Goal: Task Accomplishment & Management: Manage account settings

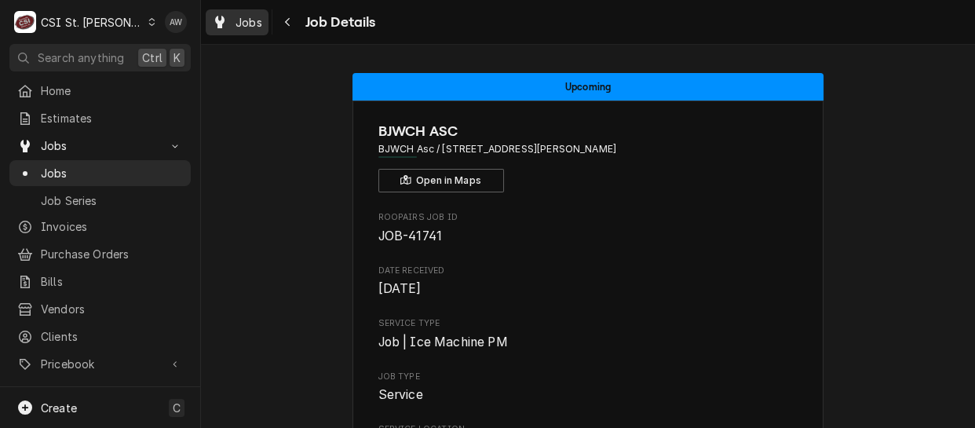
click at [240, 25] on span "Jobs" at bounding box center [249, 22] width 27 height 16
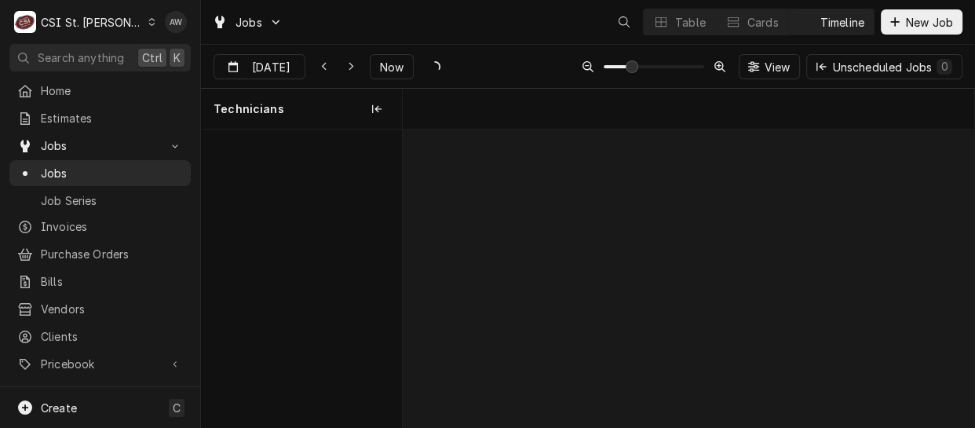
scroll to position [0, 11343]
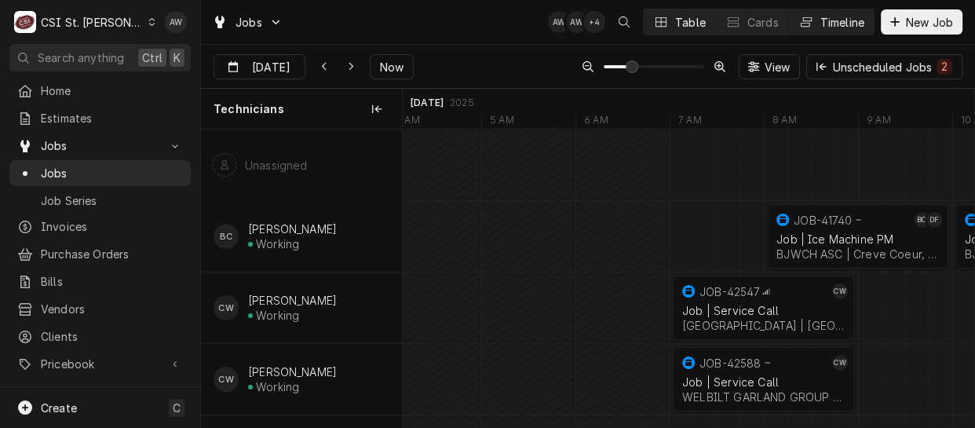
click at [675, 16] on div "Table" at bounding box center [690, 22] width 31 height 16
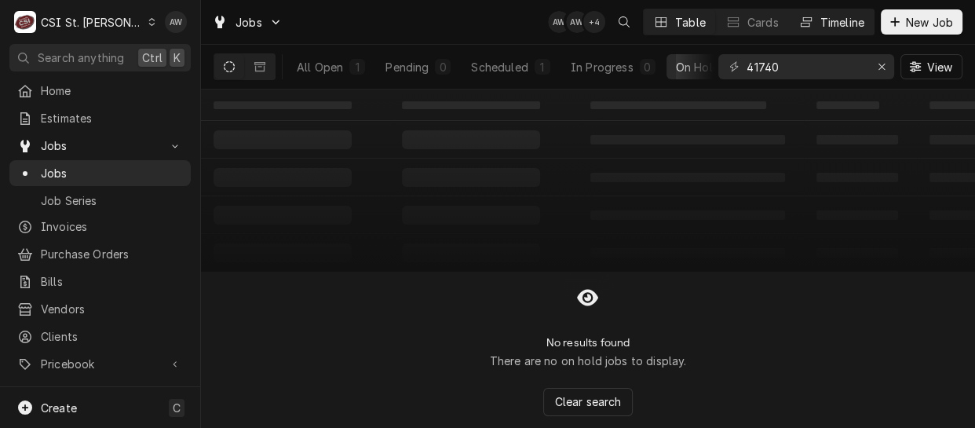
click at [806, 23] on icon "Dynamic Content Wrapper" at bounding box center [806, 21] width 11 height 9
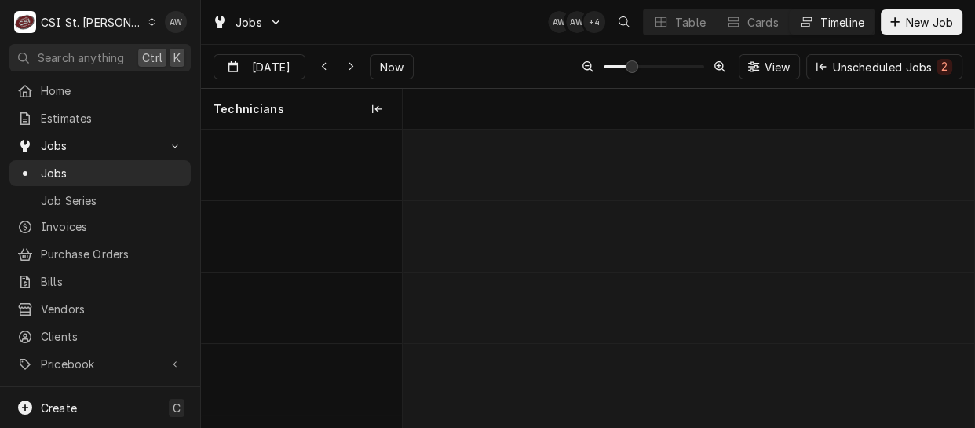
click at [879, 61] on div "Unscheduled Jobs 2" at bounding box center [892, 67] width 120 height 16
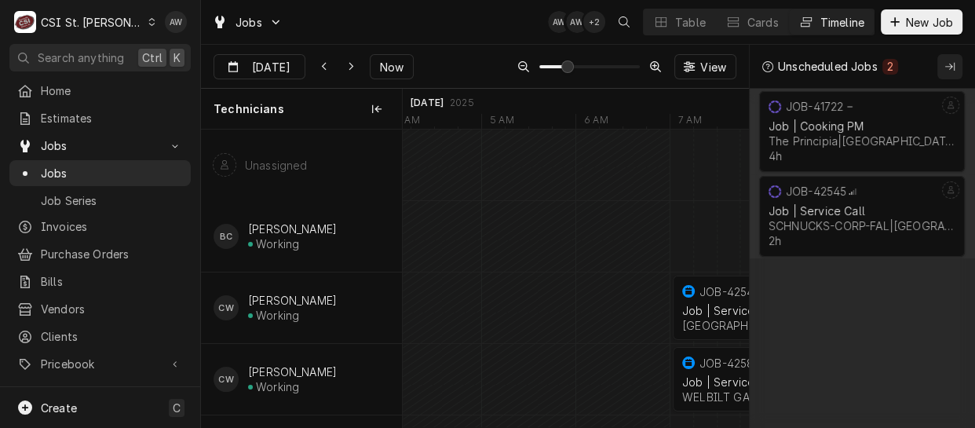
click at [945, 69] on icon "Collapse Unscheduled Jobs" at bounding box center [949, 66] width 9 height 11
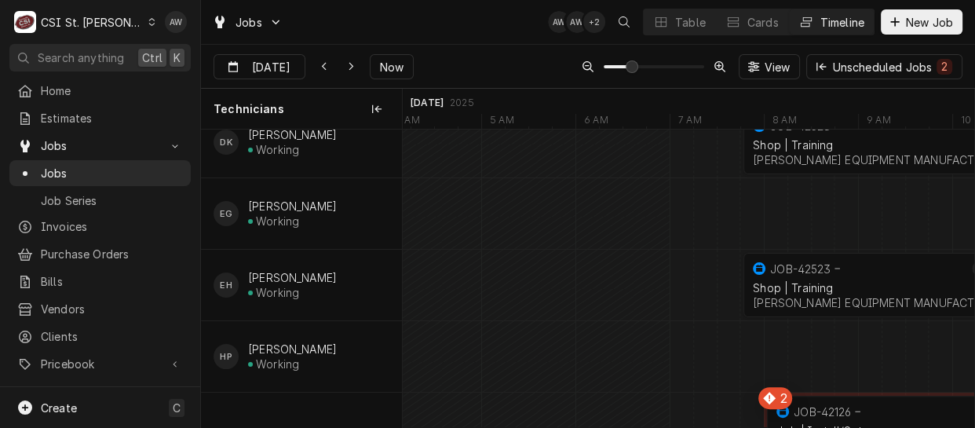
scroll to position [428, 0]
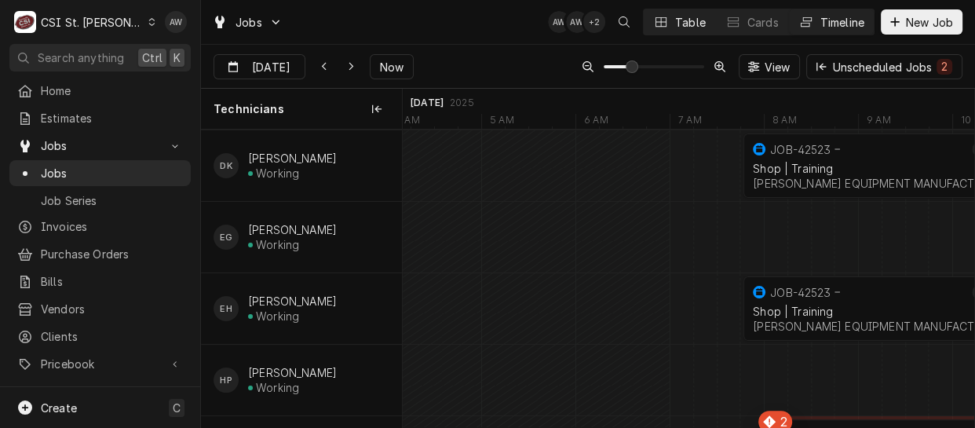
click at [667, 29] on button "Table" at bounding box center [679, 21] width 71 height 25
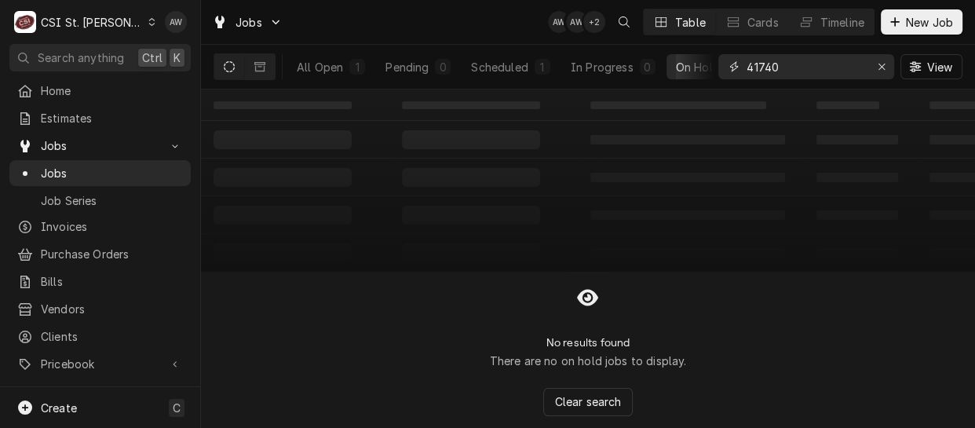
drag, startPoint x: 853, startPoint y: 68, endPoint x: 758, endPoint y: 65, distance: 94.3
click at [758, 65] on input "41740" at bounding box center [806, 66] width 118 height 25
type input "4"
type input "K"
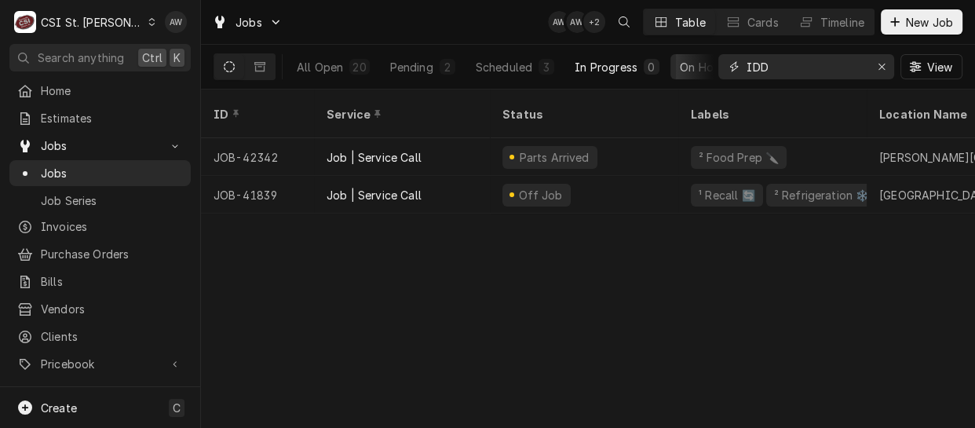
type input "IDD"
click at [502, 75] on button "Scheduled 3" at bounding box center [514, 66] width 97 height 25
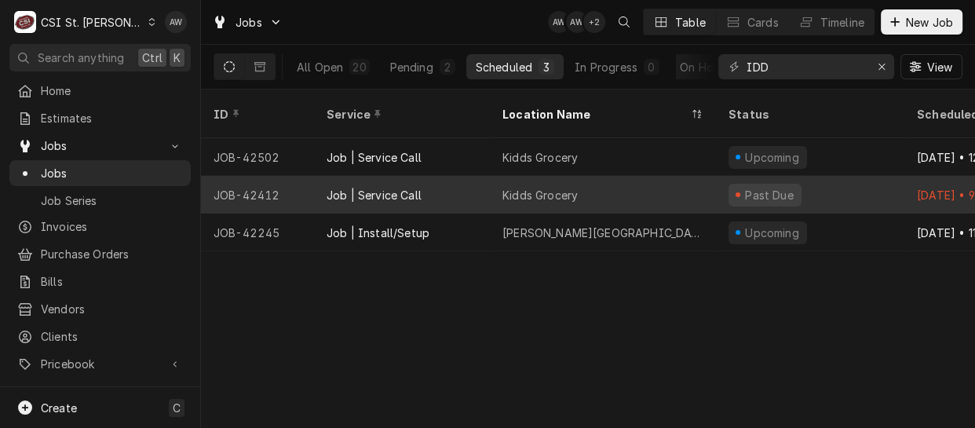
click at [431, 178] on div "Job | Service Call" at bounding box center [402, 195] width 176 height 38
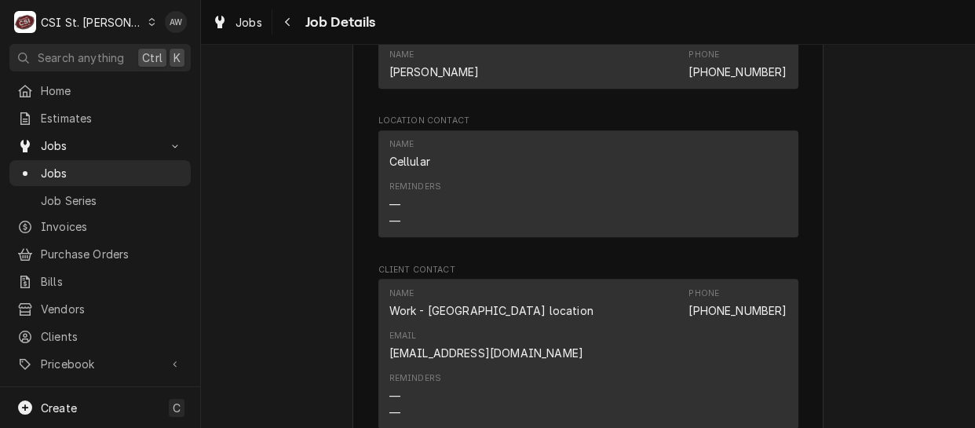
scroll to position [1641, 0]
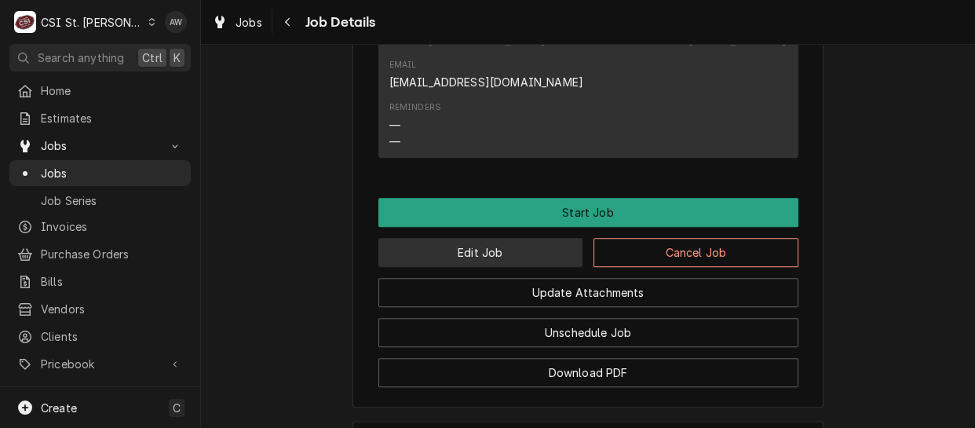
click at [498, 238] on button "Edit Job" at bounding box center [480, 252] width 205 height 29
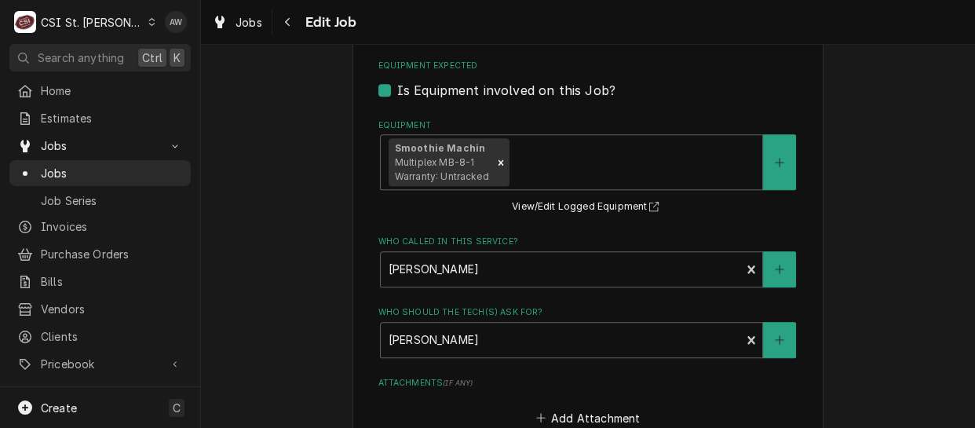
scroll to position [1570, 0]
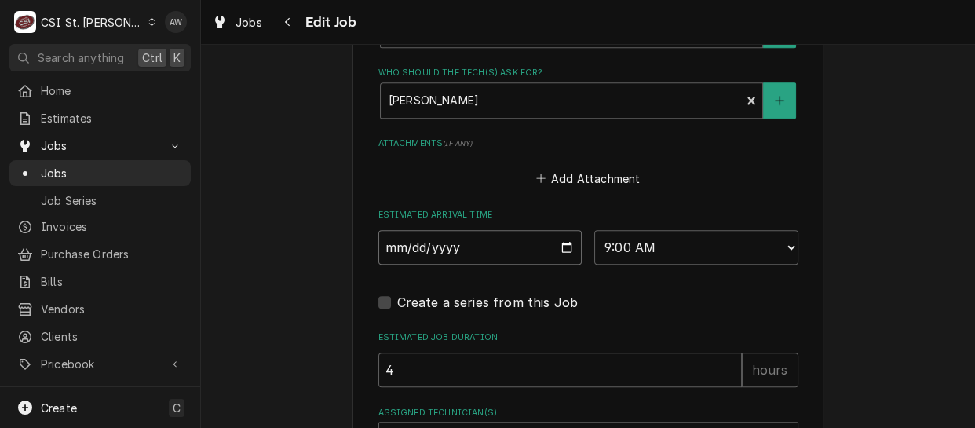
click at [557, 230] on input "2025-09-09" at bounding box center [480, 247] width 204 height 35
type textarea "x"
type input "2025-09-10"
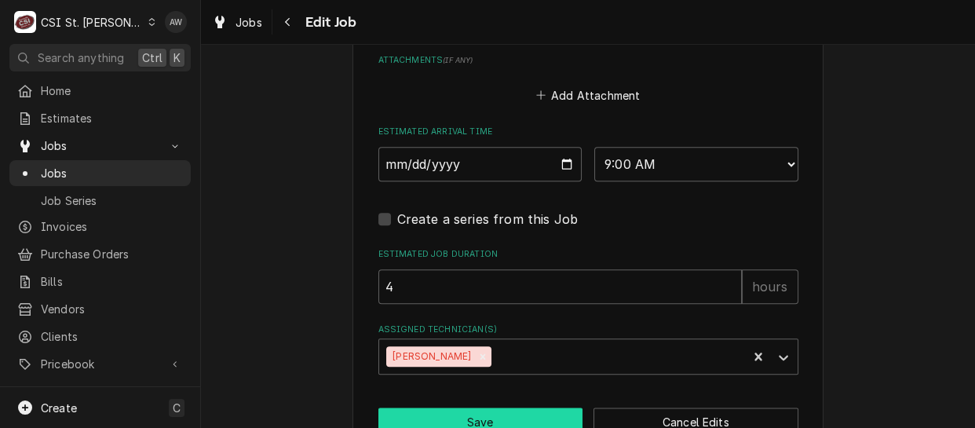
click at [466, 407] on button "Save" at bounding box center [480, 421] width 205 height 29
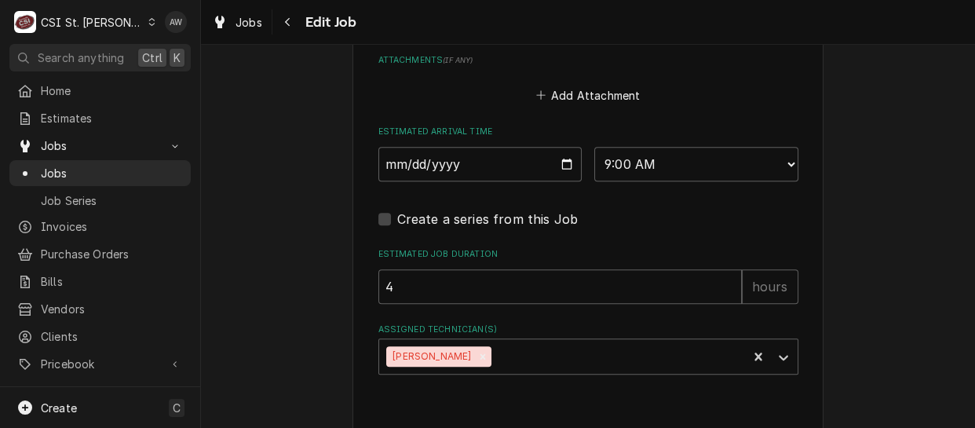
type textarea "x"
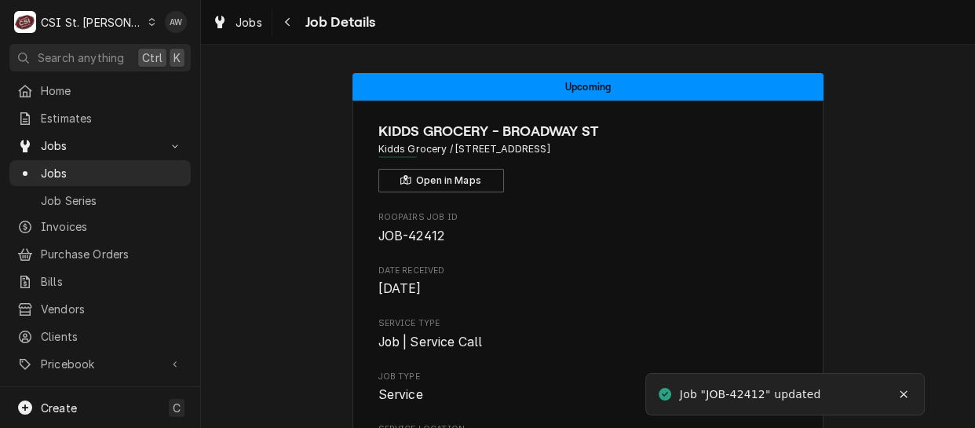
drag, startPoint x: 257, startPoint y: 19, endPoint x: 366, endPoint y: 18, distance: 109.1
click at [256, 19] on span "Jobs" at bounding box center [249, 22] width 27 height 16
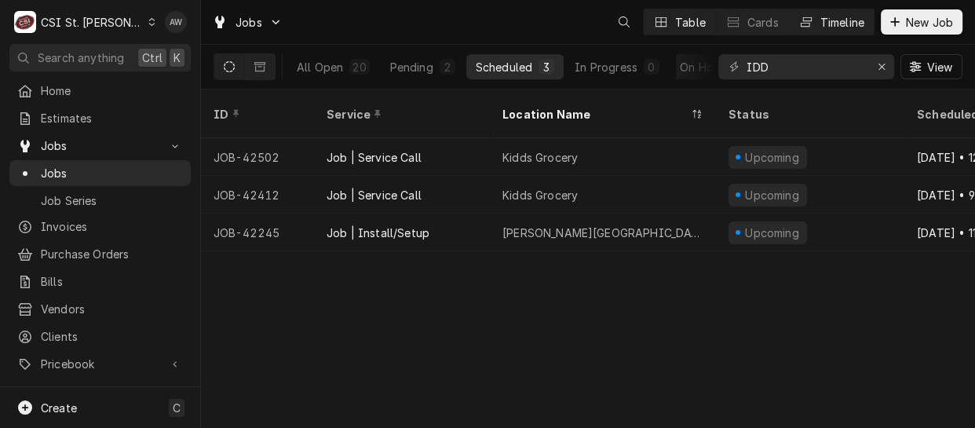
click at [854, 22] on div "Timeline" at bounding box center [842, 22] width 44 height 16
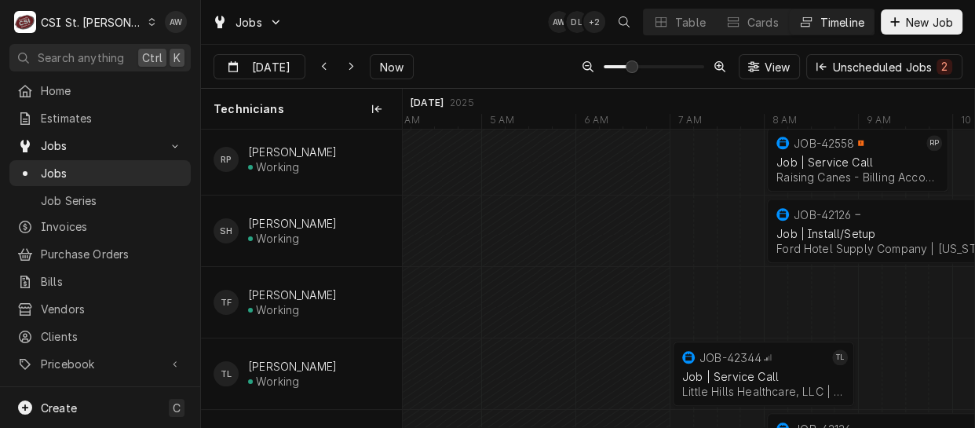
scroll to position [1712, 0]
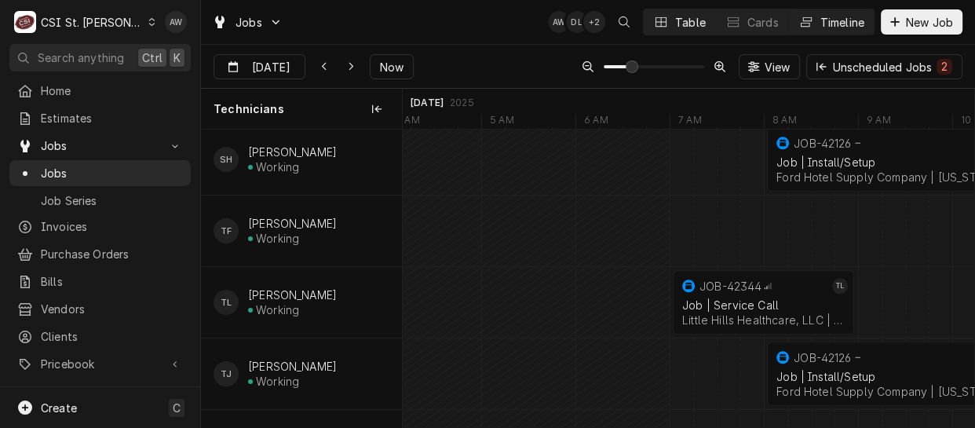
click at [689, 31] on button "Table" at bounding box center [679, 21] width 71 height 25
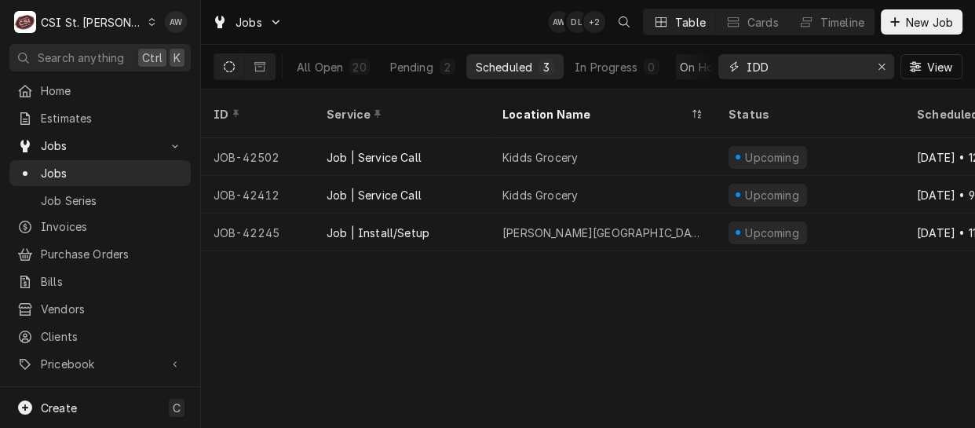
drag, startPoint x: 784, startPoint y: 71, endPoint x: 685, endPoint y: 64, distance: 99.9
click at [685, 64] on div "All Open 20 Pending 2 Scheduled 3 In Progress 0 On Hold 2 Completed 13 IDD View" at bounding box center [588, 67] width 749 height 44
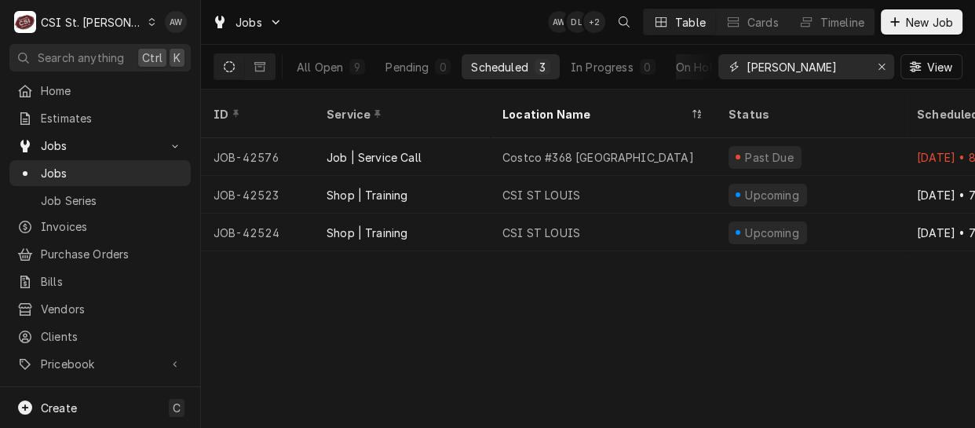
type input "HARDT"
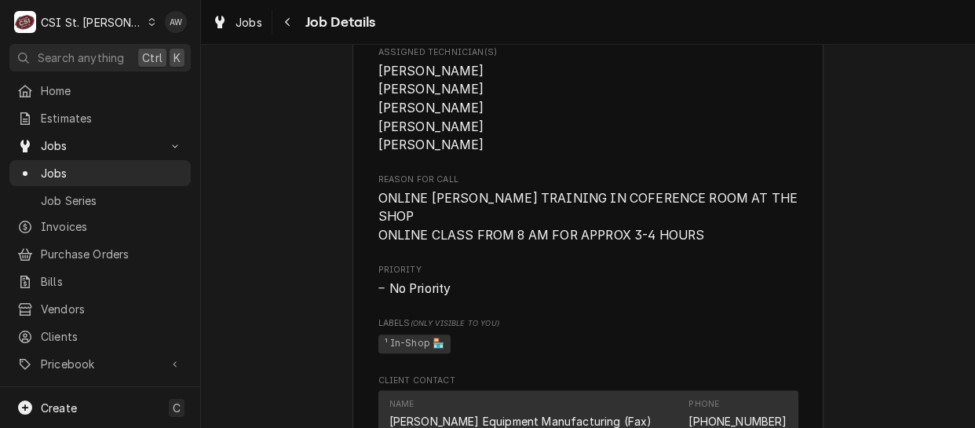
scroll to position [642, 0]
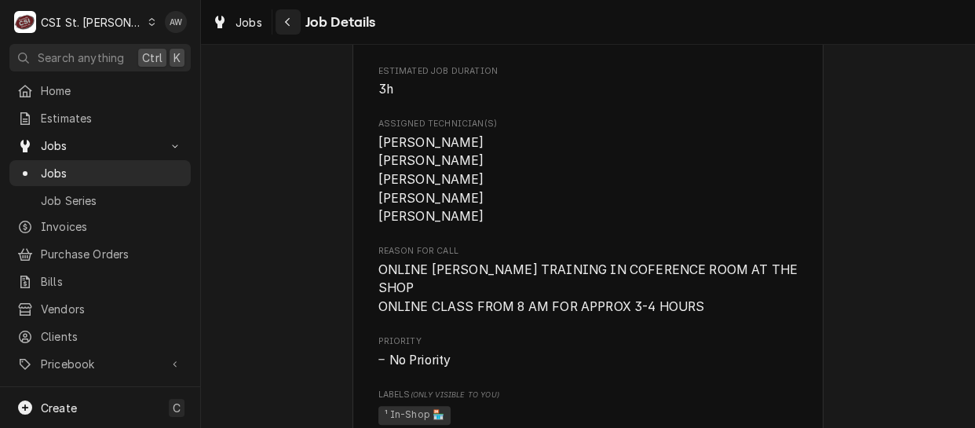
click at [282, 23] on div "Navigate back" at bounding box center [288, 22] width 16 height 16
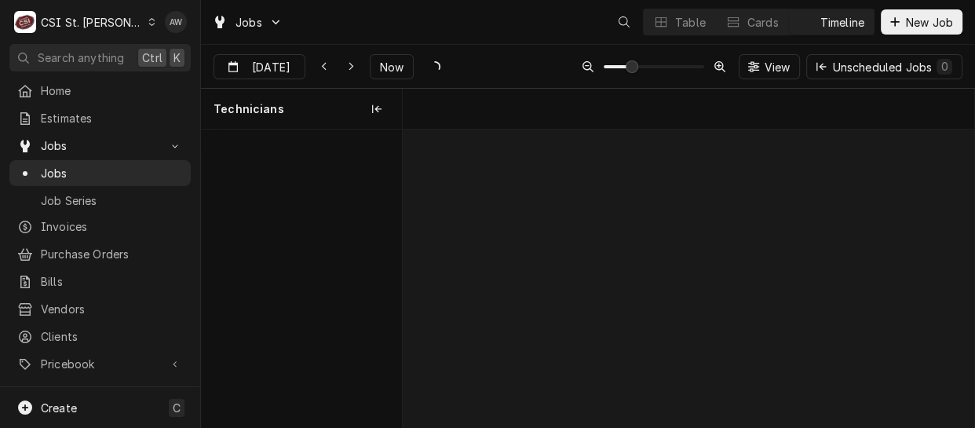
scroll to position [0, 11343]
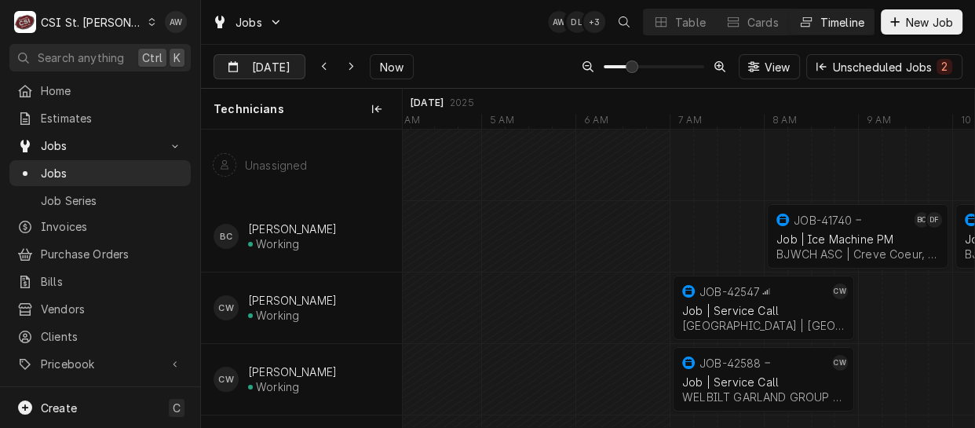
click at [251, 61] on input "Sep 10" at bounding box center [248, 70] width 68 height 31
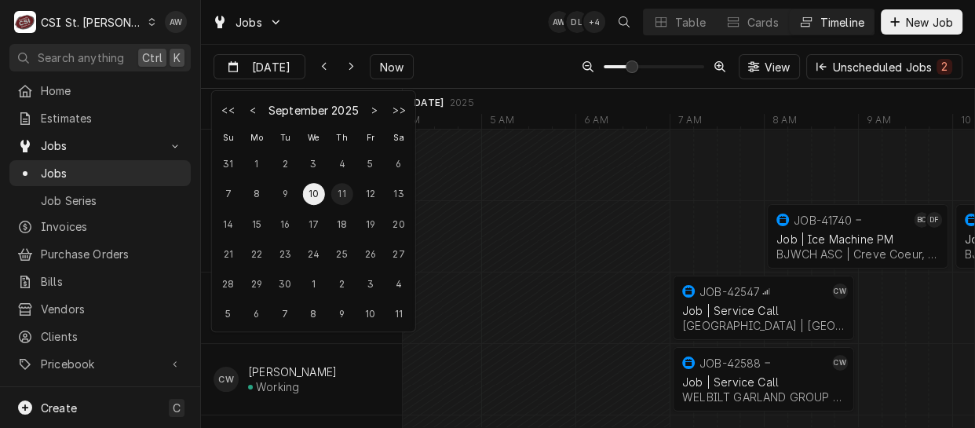
click at [334, 188] on div "11" at bounding box center [341, 194] width 22 height 22
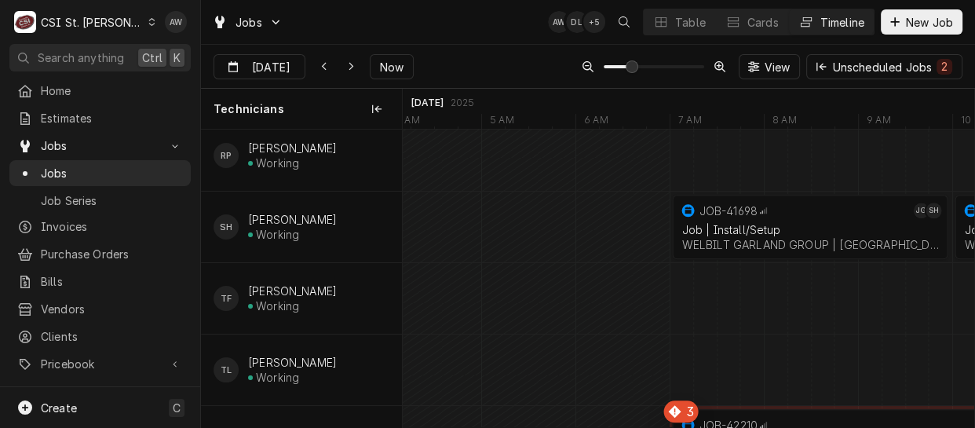
scroll to position [1784, 0]
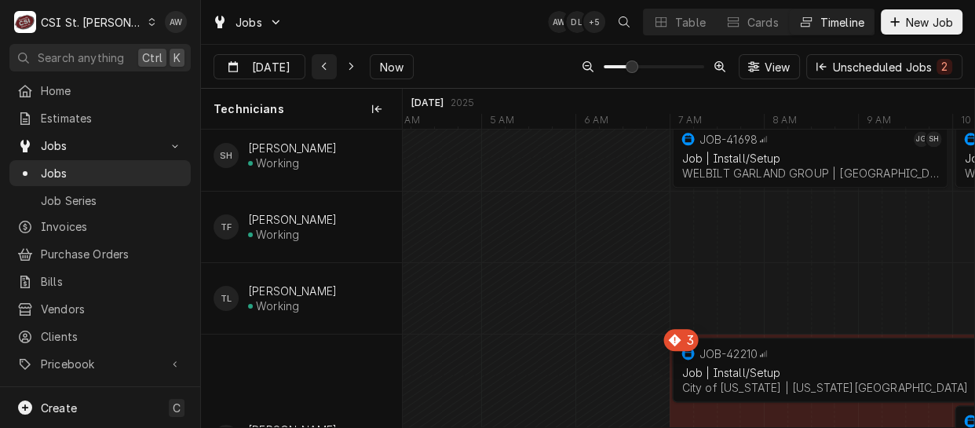
click at [316, 66] on div "Dynamic Content Wrapper" at bounding box center [324, 67] width 16 height 16
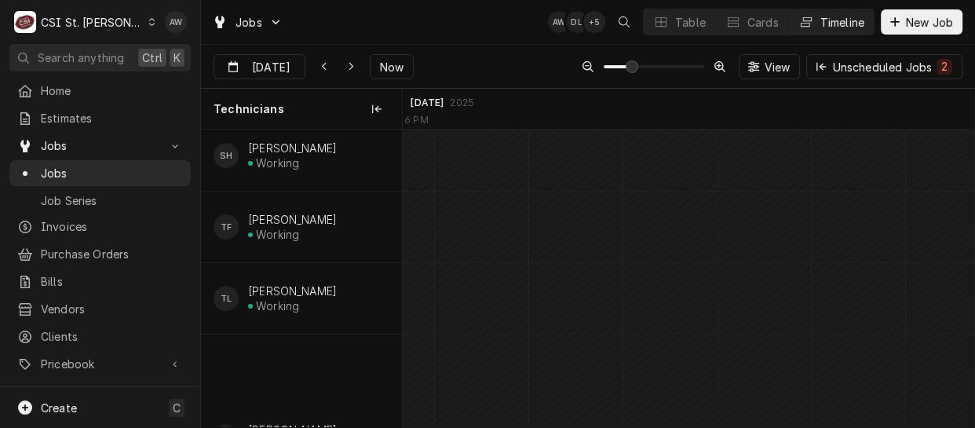
scroll to position [0, 11343]
type input "Sep 10"
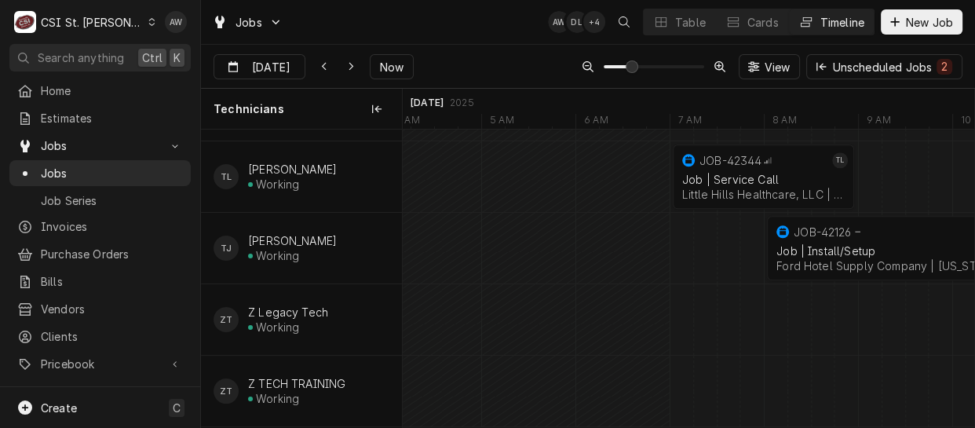
scroll to position [1353, 0]
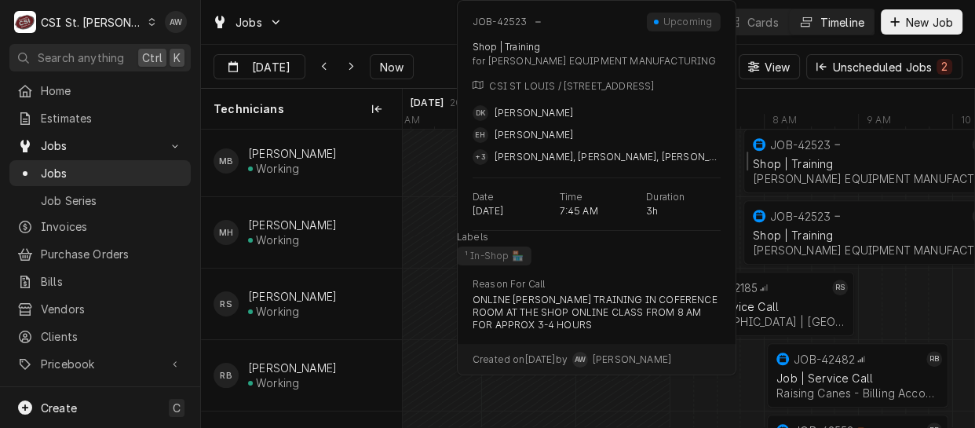
click at [767, 181] on div "HARDT EQUIPMENT MANUFACTURING | Chesterfield, 63005" at bounding box center [881, 178] width 257 height 13
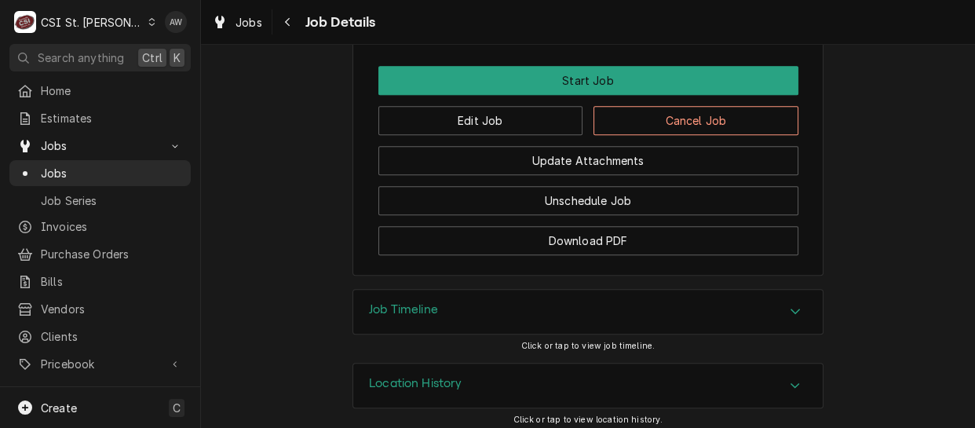
scroll to position [1192, 0]
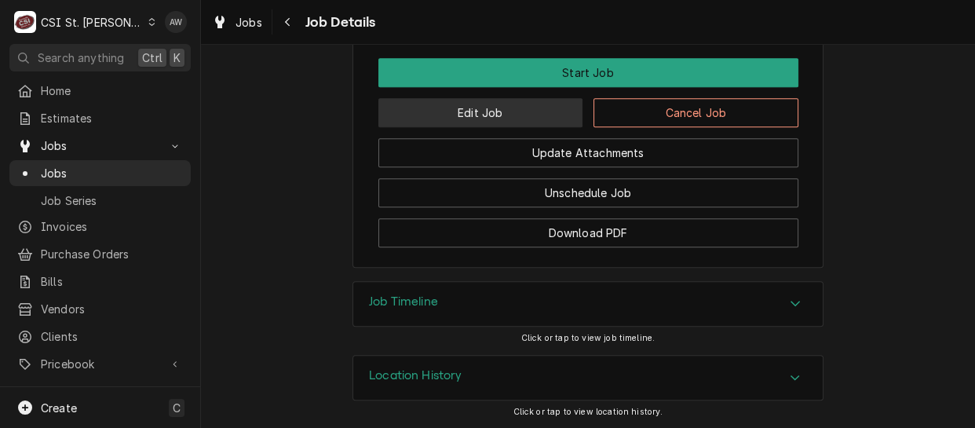
click at [488, 112] on button "Edit Job" at bounding box center [480, 112] width 205 height 29
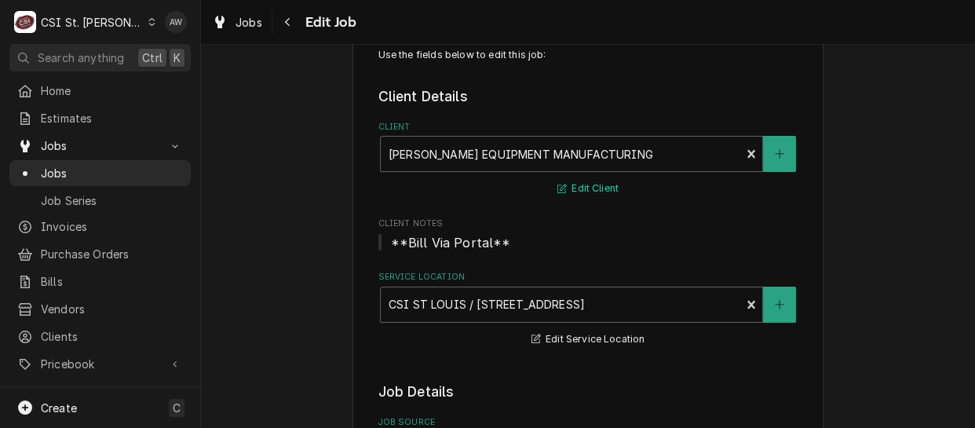
type textarea "x"
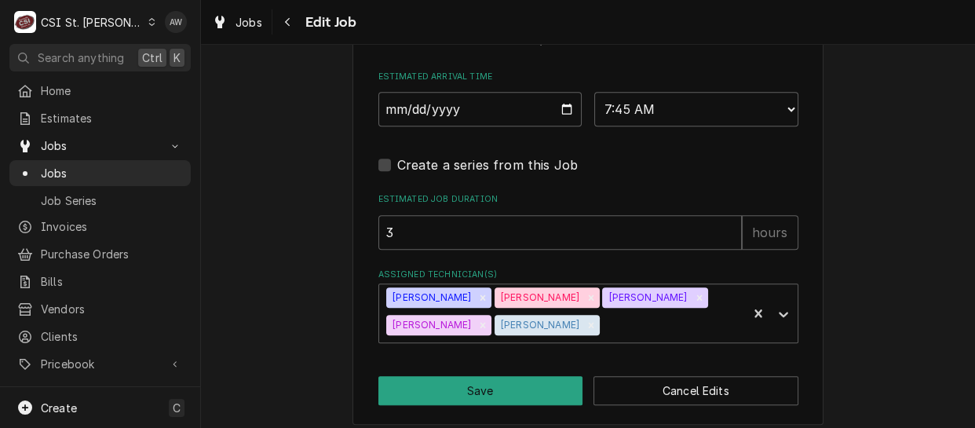
scroll to position [1356, 0]
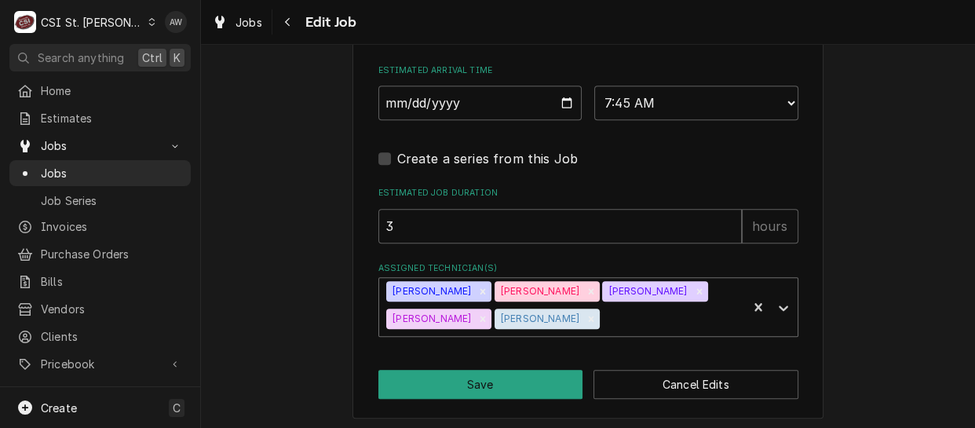
click at [603, 310] on div "Assigned Technician(s)" at bounding box center [671, 319] width 137 height 28
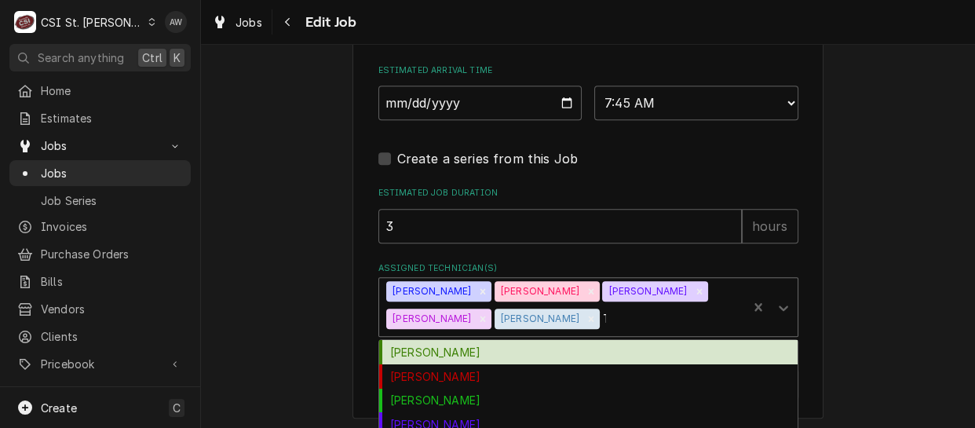
type input "TH"
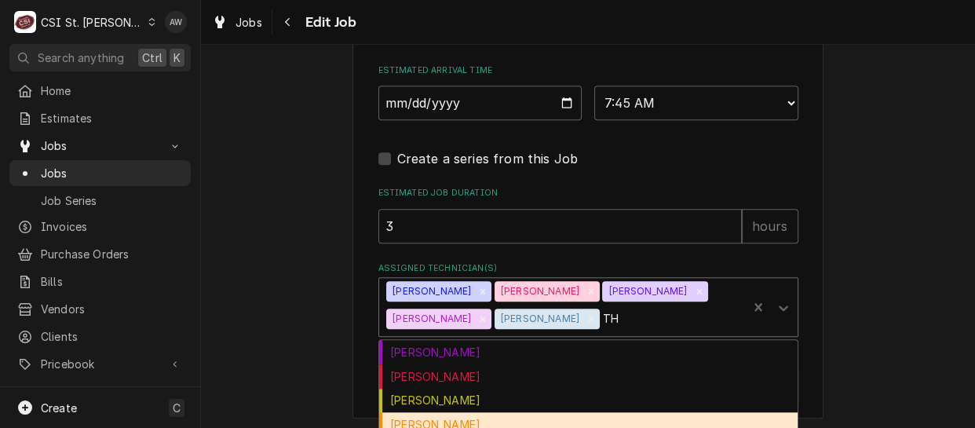
click at [521, 412] on div "[PERSON_NAME]" at bounding box center [588, 424] width 418 height 24
type textarea "x"
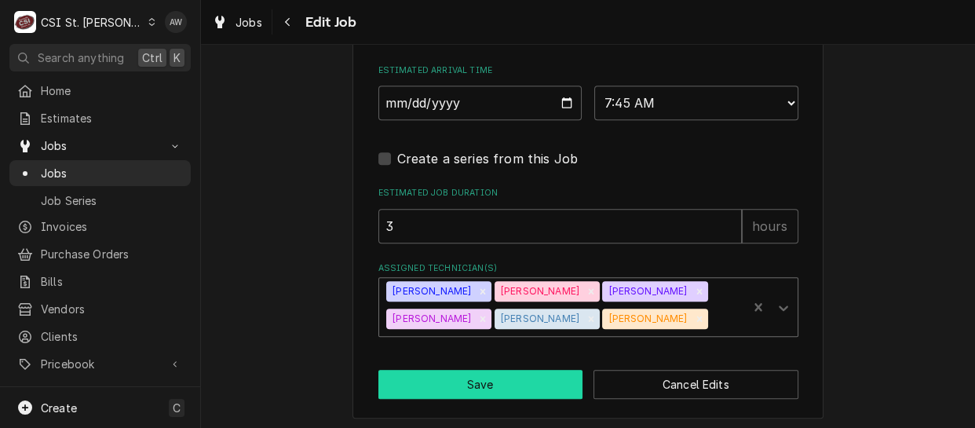
click at [513, 389] on button "Save" at bounding box center [480, 384] width 205 height 29
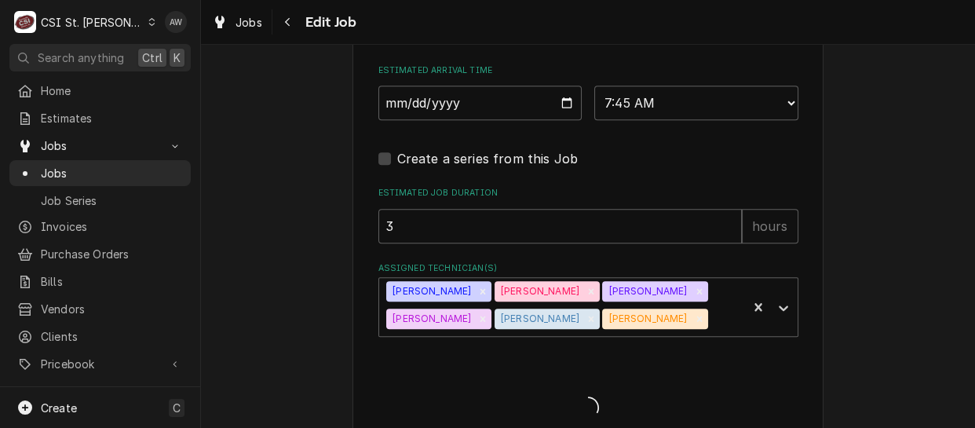
type textarea "x"
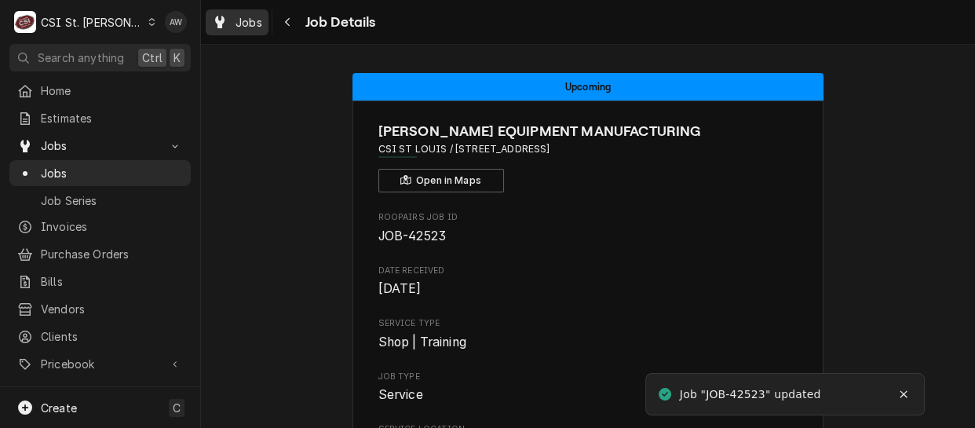
click at [250, 30] on div "Jobs" at bounding box center [237, 23] width 57 height 20
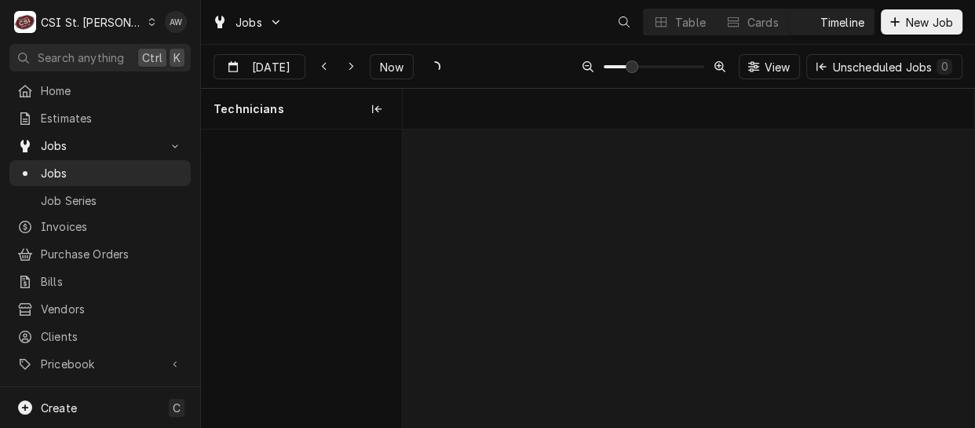
scroll to position [0, 11343]
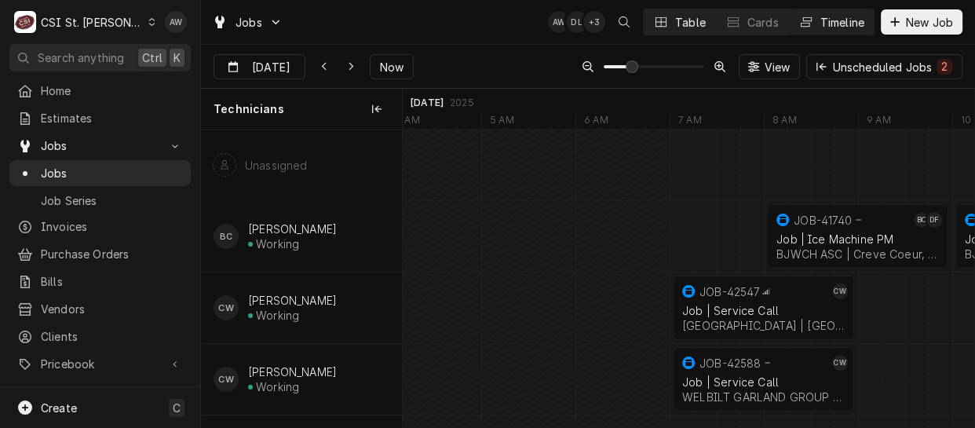
click at [675, 14] on div "Table" at bounding box center [690, 22] width 31 height 16
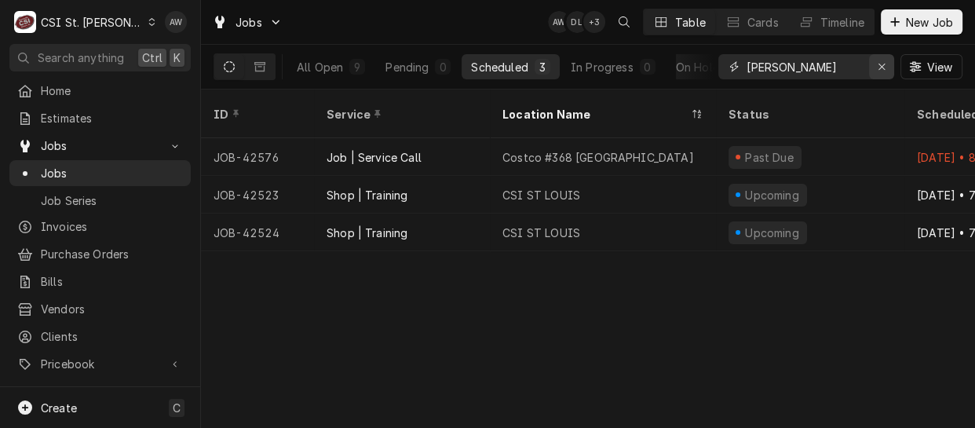
click at [879, 63] on icon "Erase input" at bounding box center [882, 66] width 9 height 11
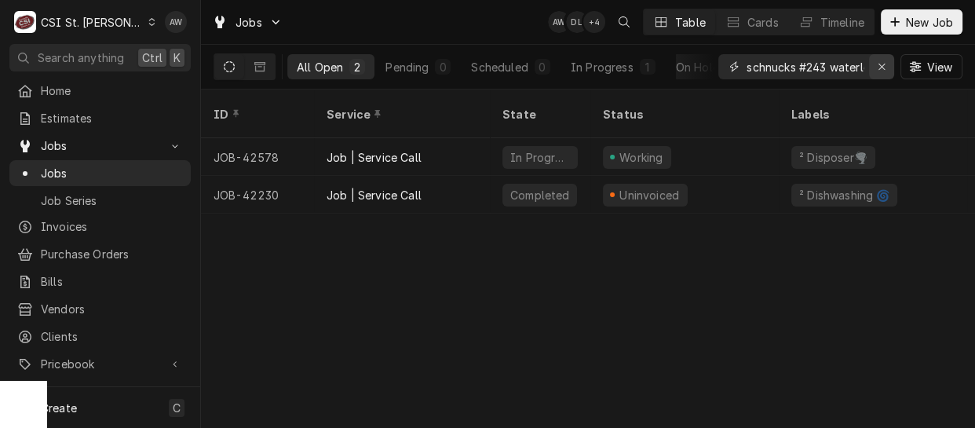
click at [882, 70] on icon "Erase input" at bounding box center [882, 66] width 9 height 11
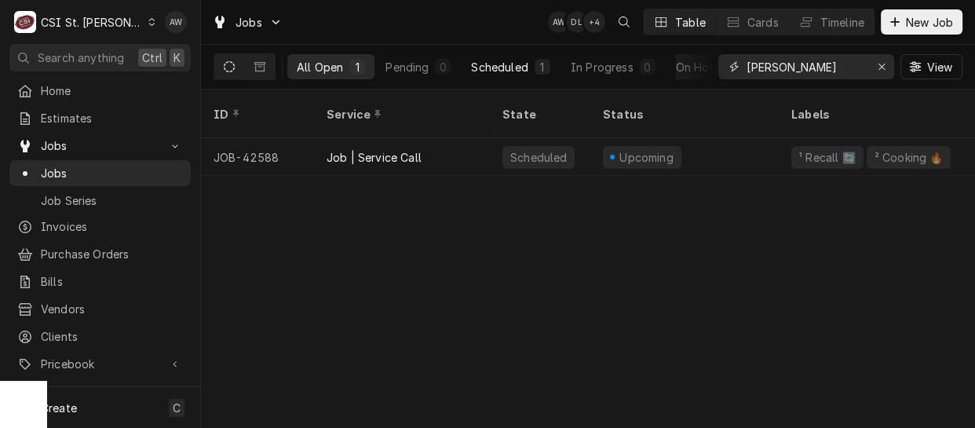
type input "[PERSON_NAME]"
click at [528, 60] on div "Scheduled" at bounding box center [499, 67] width 57 height 16
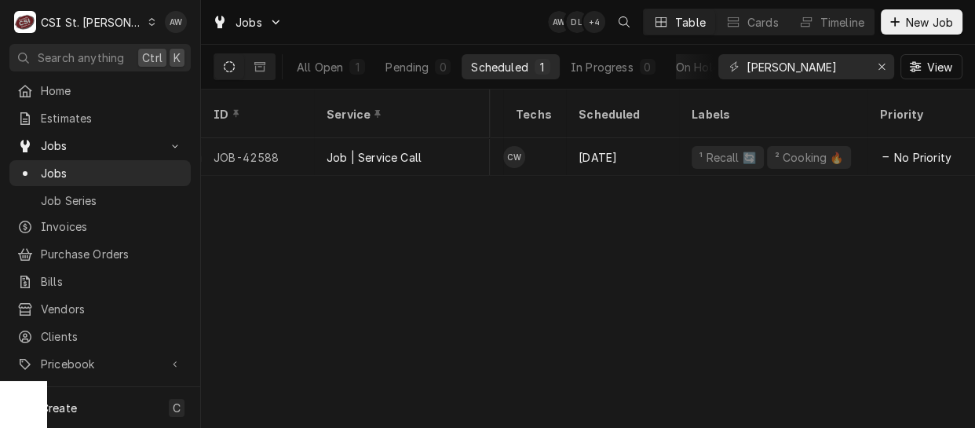
scroll to position [0, 584]
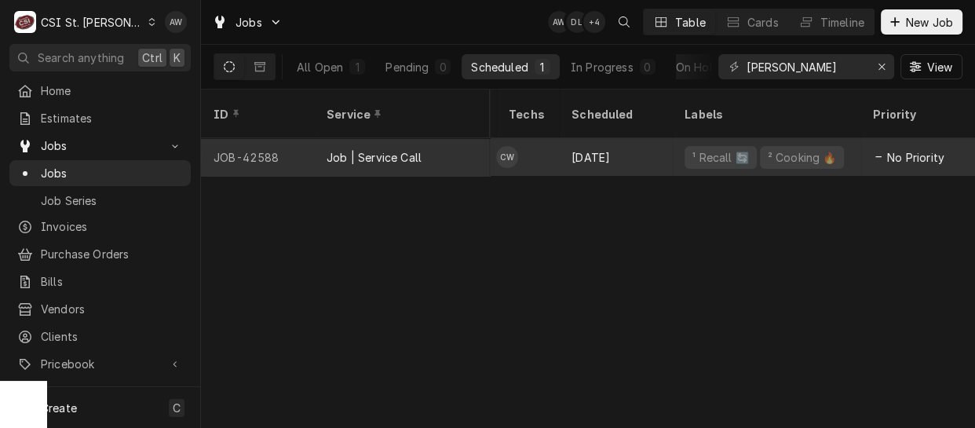
click at [607, 146] on div "Sep 9" at bounding box center [615, 157] width 113 height 38
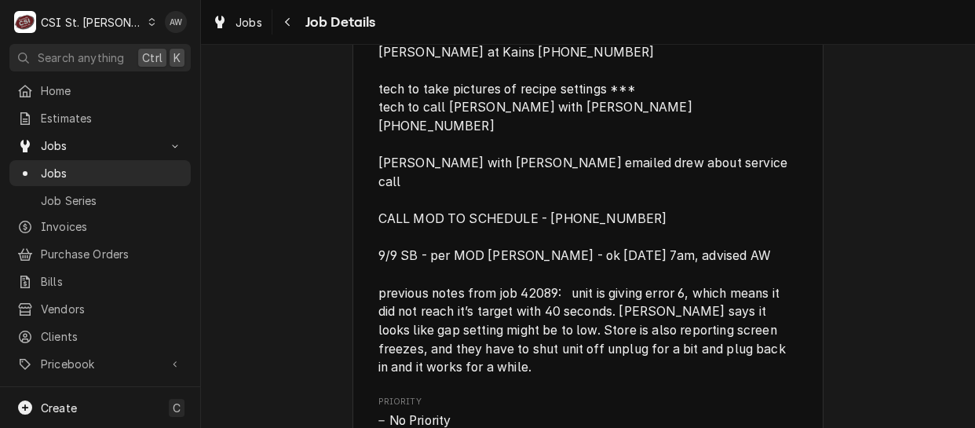
scroll to position [962, 0]
click at [630, 276] on span "[PERSON_NAME] at Kains [PHONE_NUMBER] tech to take pictures of recipe settings …" at bounding box center [584, 210] width 413 height 330
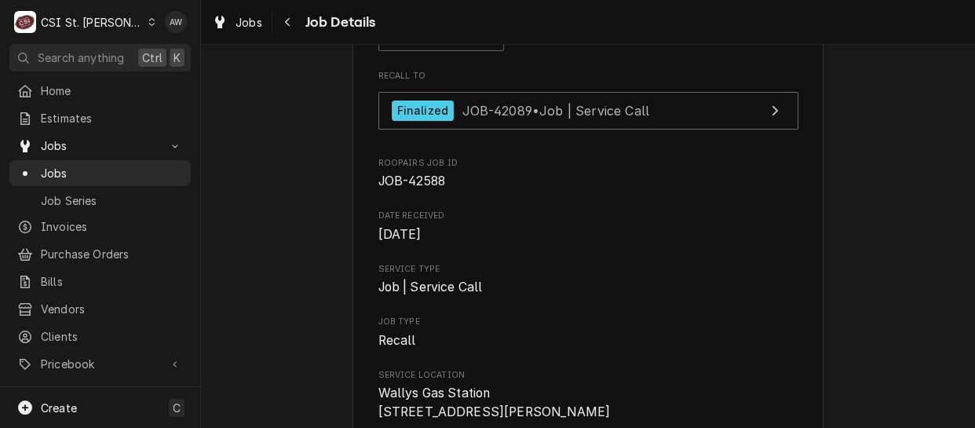
scroll to position [0, 0]
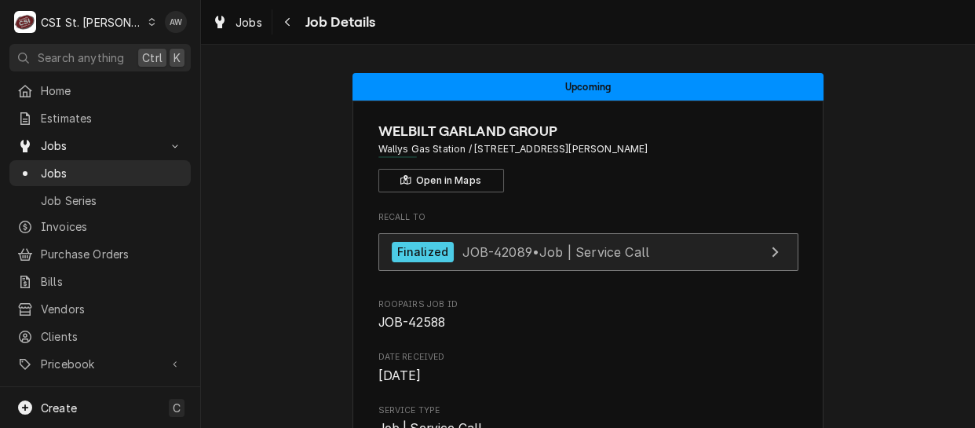
click at [597, 243] on span "JOB-42089 • Job | Service Call" at bounding box center [556, 251] width 188 height 16
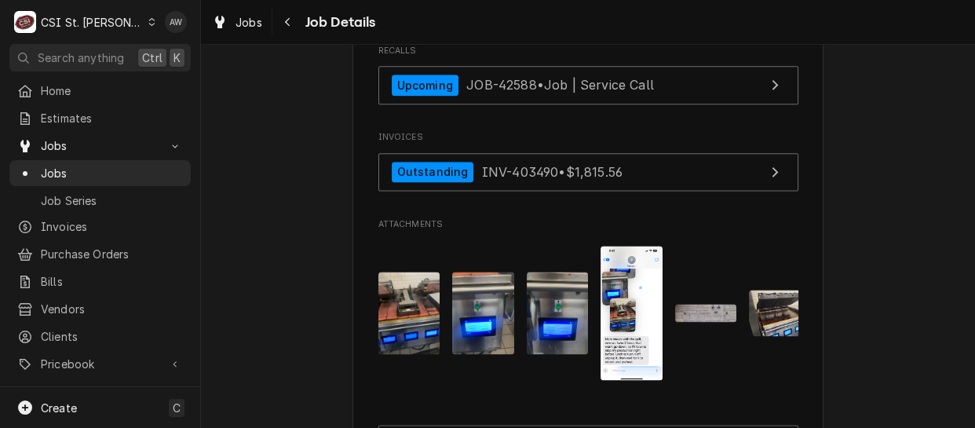
scroll to position [2072, 0]
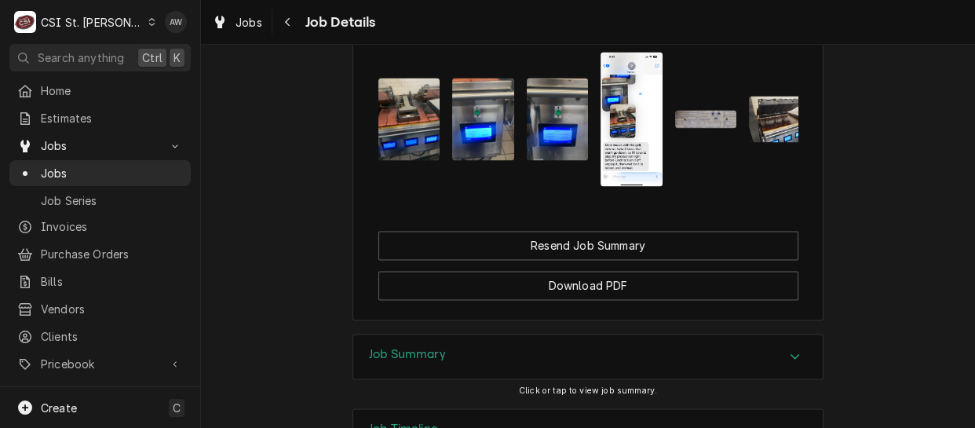
click at [515, 334] on div "Job Summary" at bounding box center [587, 356] width 469 height 44
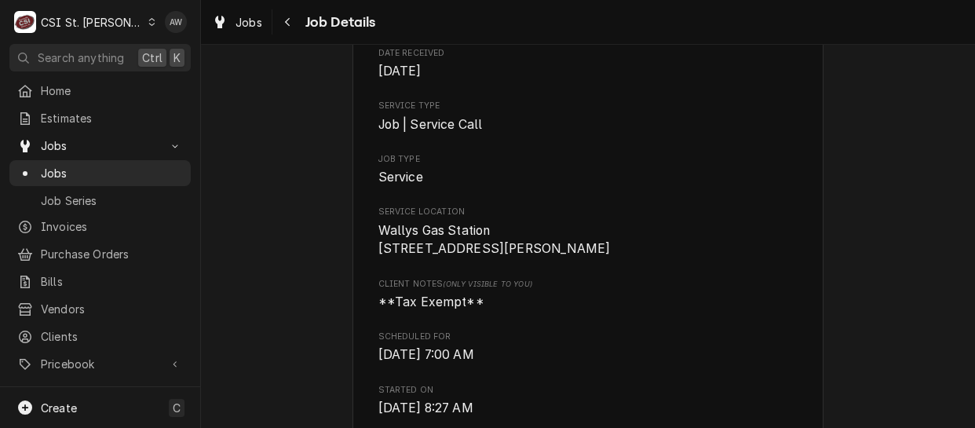
scroll to position [0, 0]
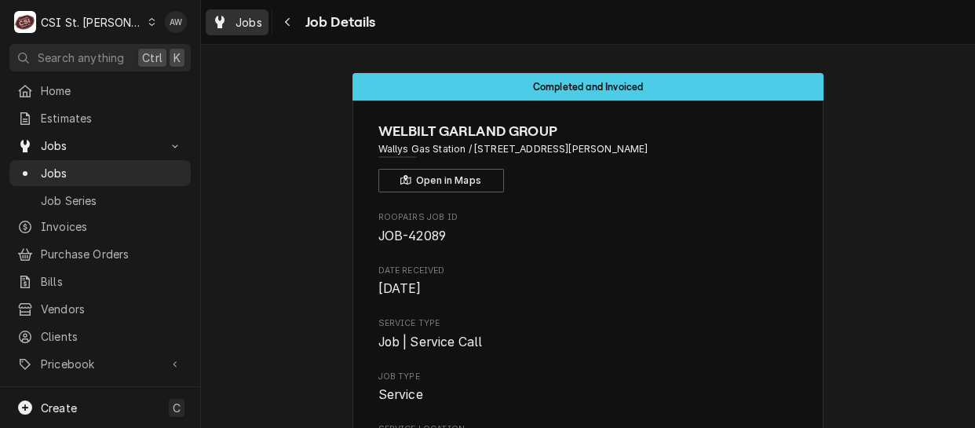
click at [244, 21] on span "Jobs" at bounding box center [249, 22] width 27 height 16
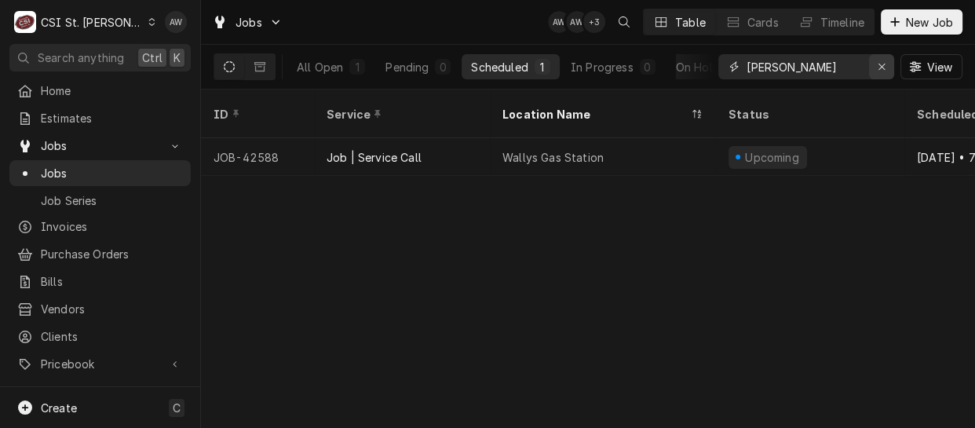
click at [882, 68] on icon "Erase input" at bounding box center [881, 67] width 6 height 6
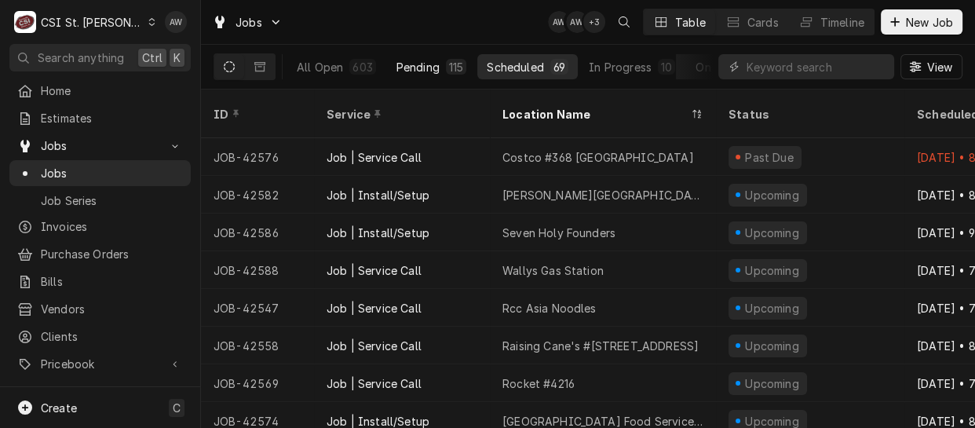
click at [432, 57] on button "Pending 115" at bounding box center [431, 66] width 89 height 25
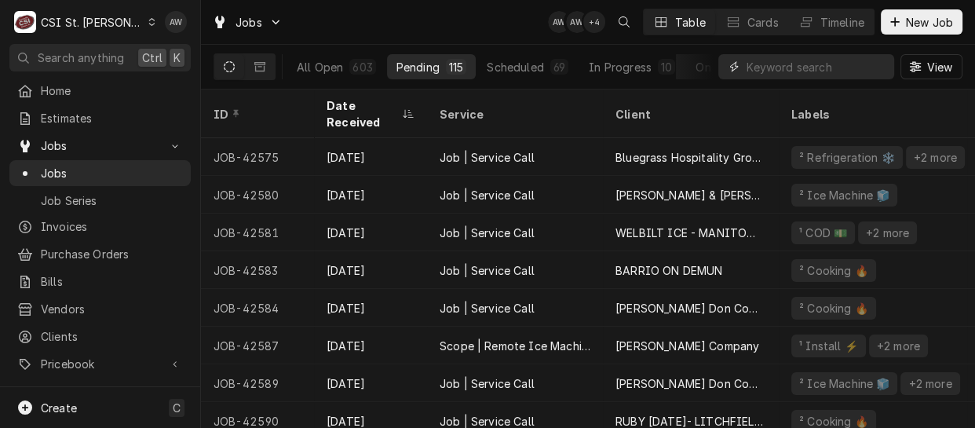
click at [750, 69] on input "Dynamic Content Wrapper" at bounding box center [817, 66] width 140 height 25
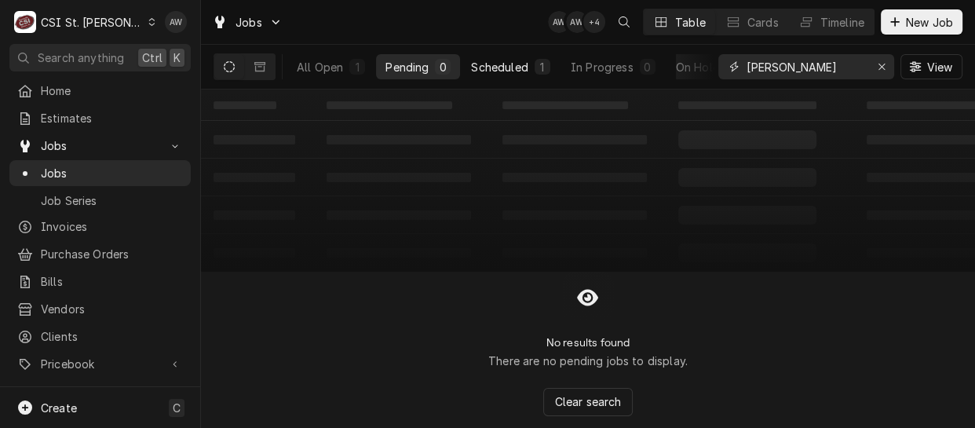
type input "WALLY"
click at [505, 74] on div "Scheduled" at bounding box center [499, 67] width 57 height 16
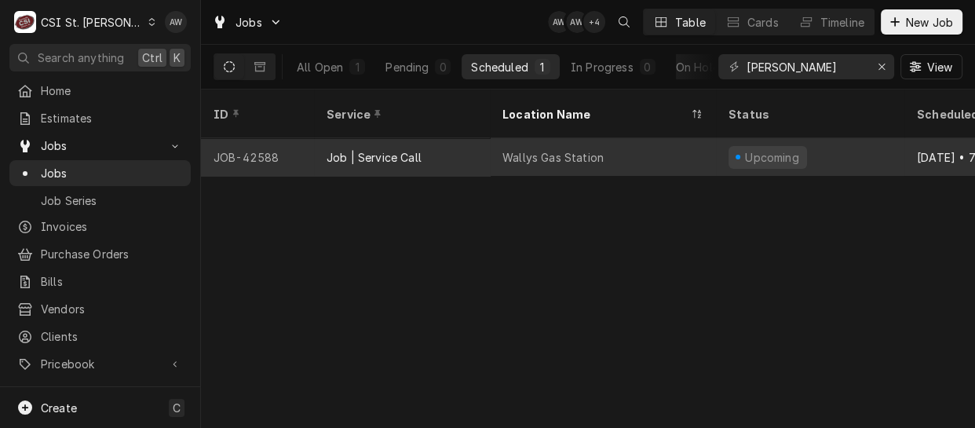
click at [509, 149] on div "Wallys Gas Station" at bounding box center [552, 157] width 101 height 16
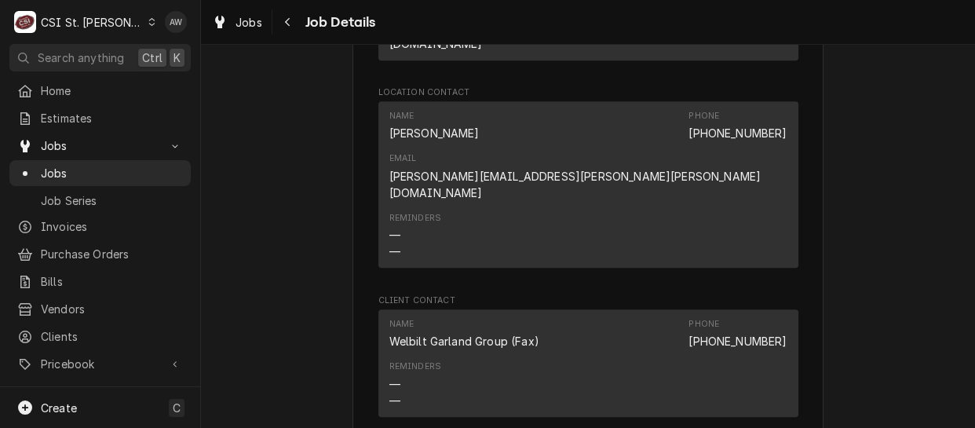
scroll to position [1774, 0]
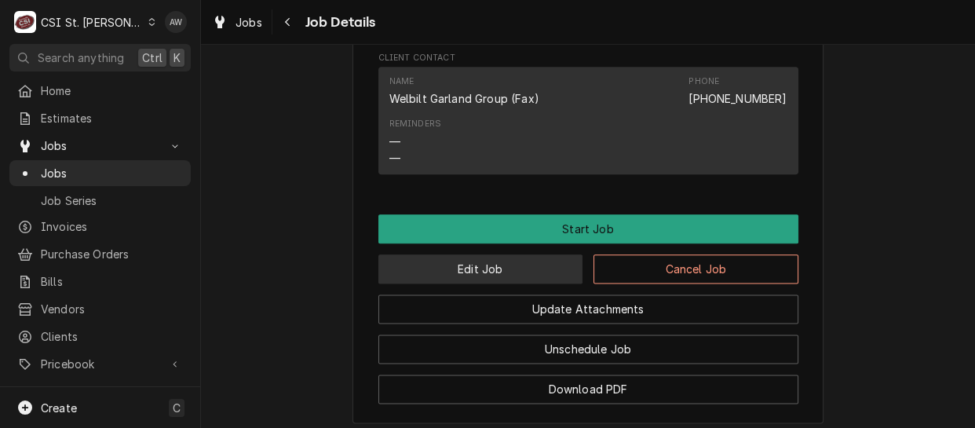
click at [490, 254] on button "Edit Job" at bounding box center [480, 268] width 205 height 29
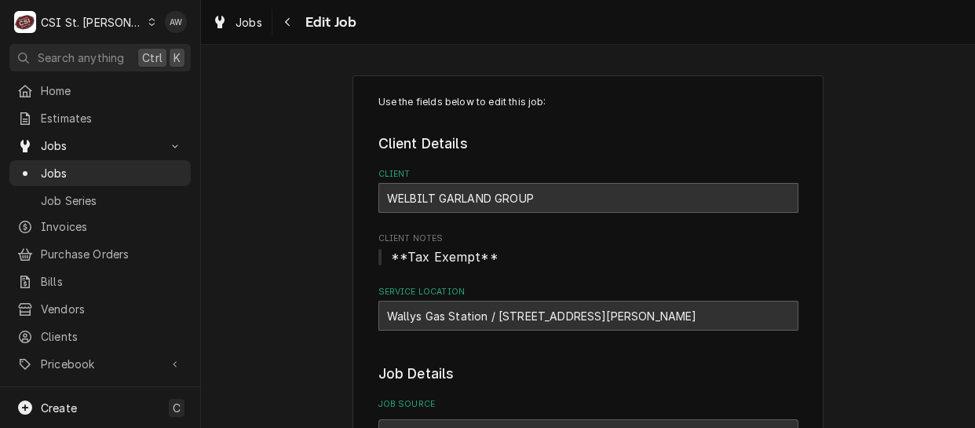
type textarea "x"
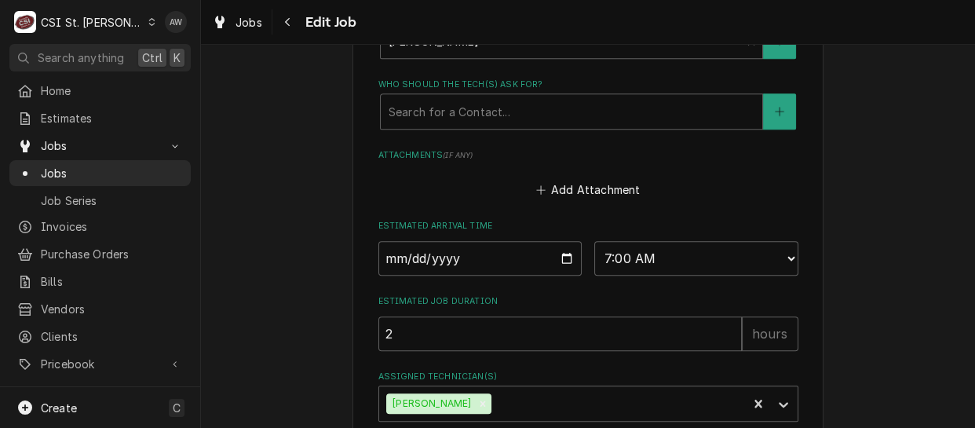
scroll to position [1433, 0]
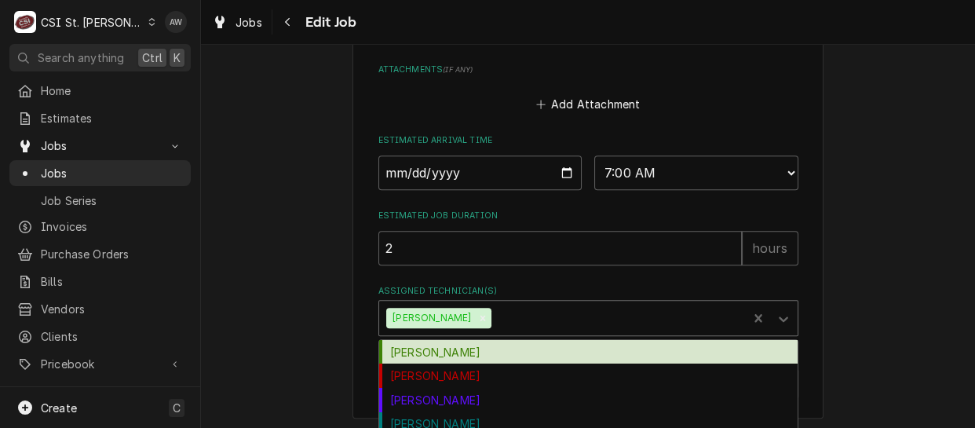
click at [584, 312] on div "Assigned Technician(s)" at bounding box center [617, 318] width 245 height 28
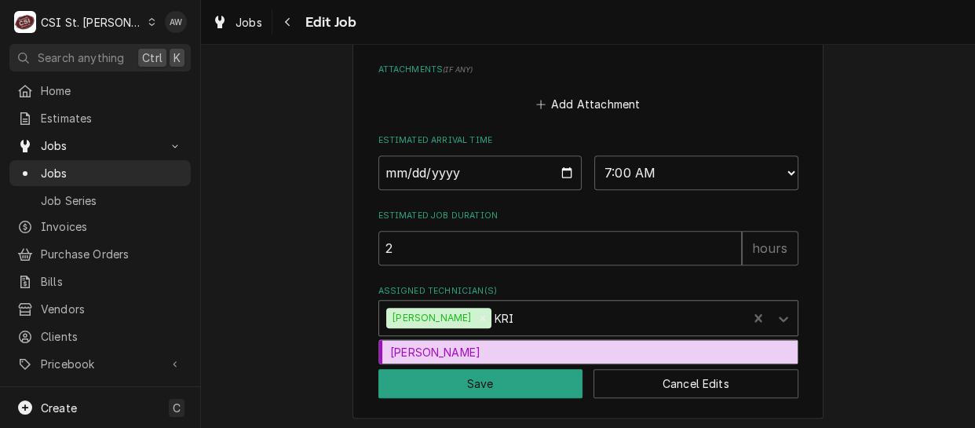
type input "KRIS"
click at [535, 340] on div "[PERSON_NAME]" at bounding box center [588, 352] width 418 height 24
type textarea "x"
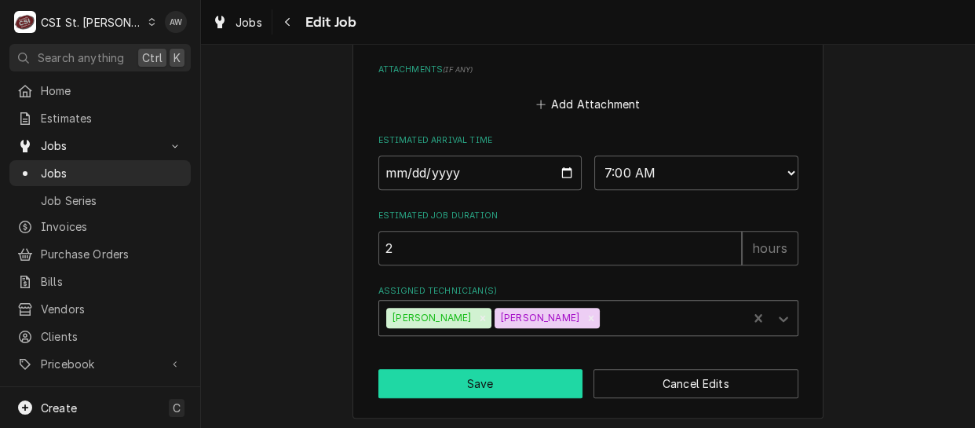
click at [498, 374] on button "Save" at bounding box center [480, 383] width 205 height 29
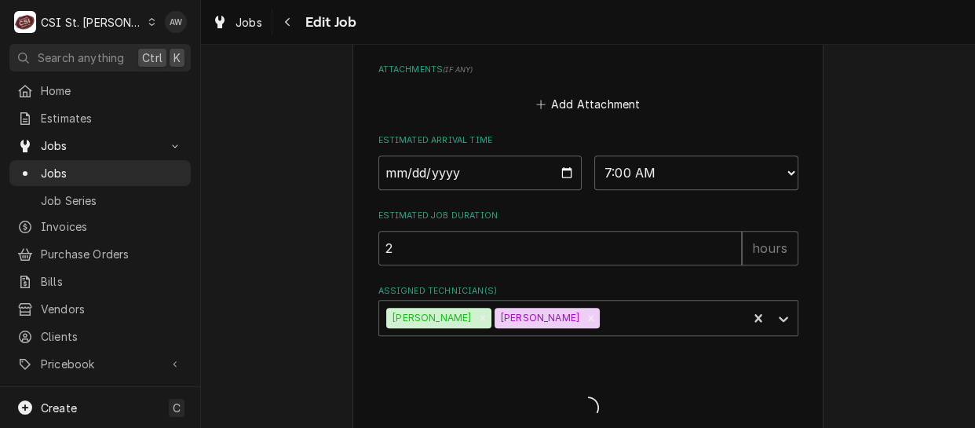
type textarea "x"
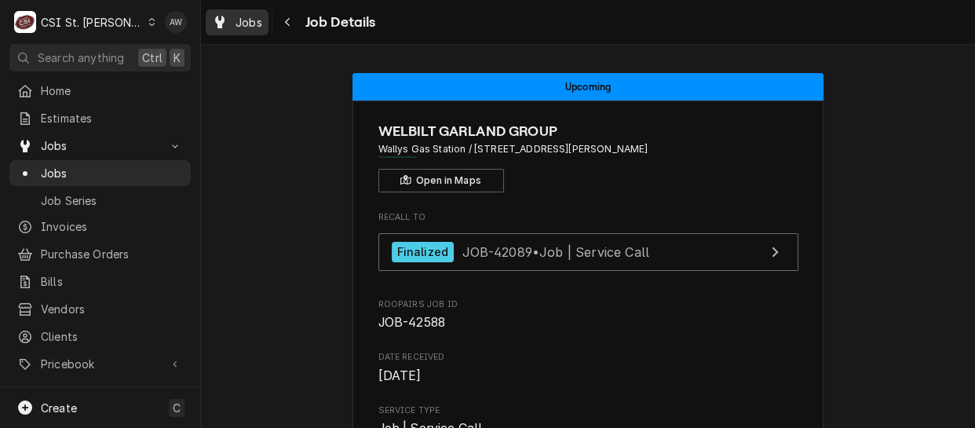
click at [223, 20] on icon "Dynamic Content Wrapper" at bounding box center [219, 22] width 9 height 13
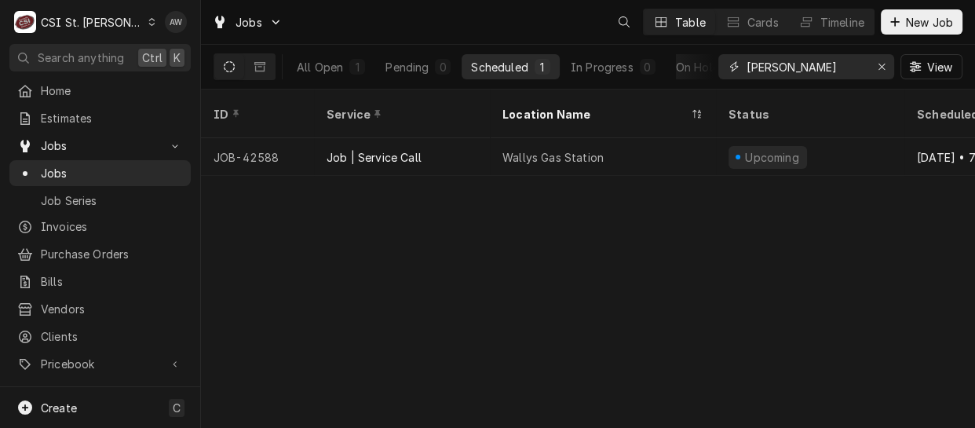
drag, startPoint x: 798, startPoint y: 73, endPoint x: 685, endPoint y: 44, distance: 116.7
click at [685, 45] on div "All Open 1 Pending 0 Scheduled 1 In Progress 0 On Hold 0 Completed 0 [PERSON_NA…" at bounding box center [588, 67] width 749 height 44
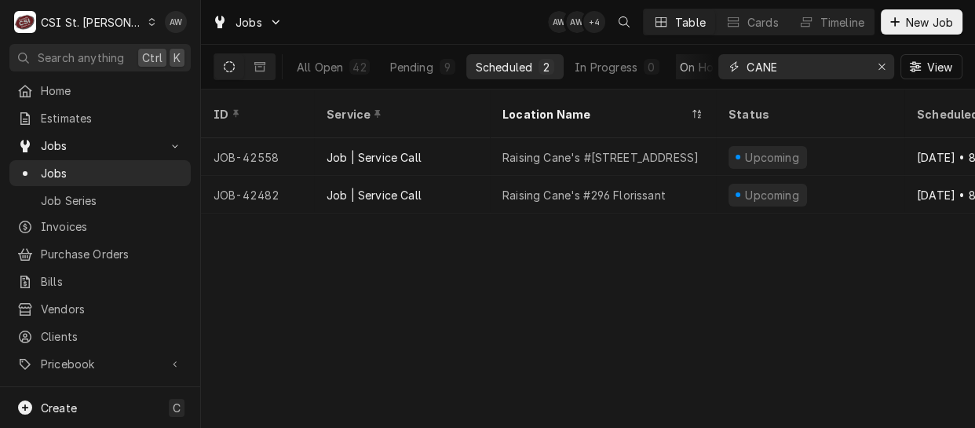
type input "CANE"
click at [680, 66] on div "On Hold" at bounding box center [702, 67] width 44 height 16
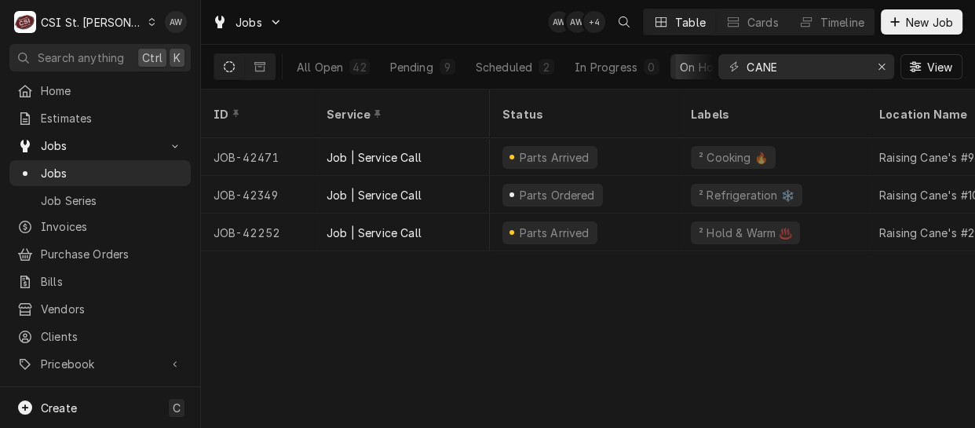
scroll to position [0, 278]
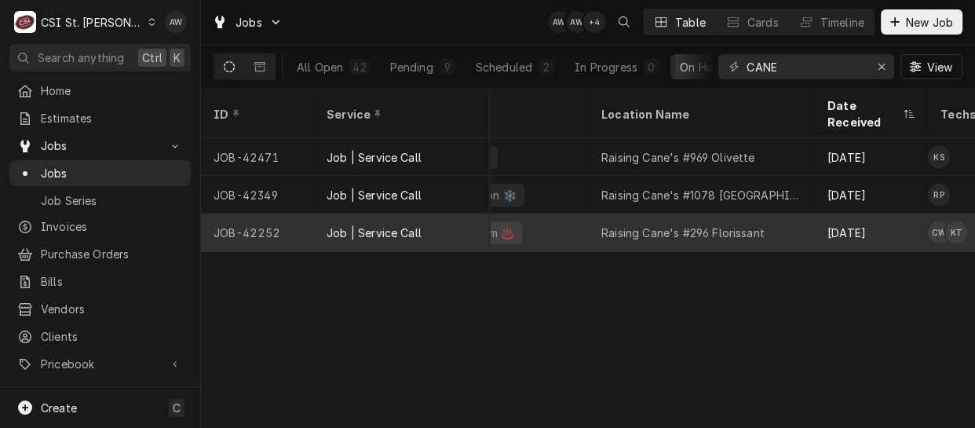
click at [534, 214] on div "² Hold & Warm ♨️" at bounding box center [494, 233] width 188 height 38
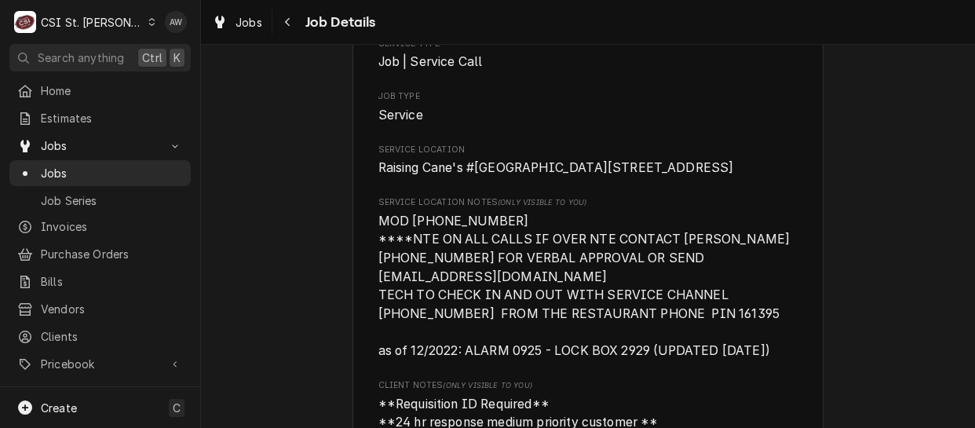
scroll to position [327, 0]
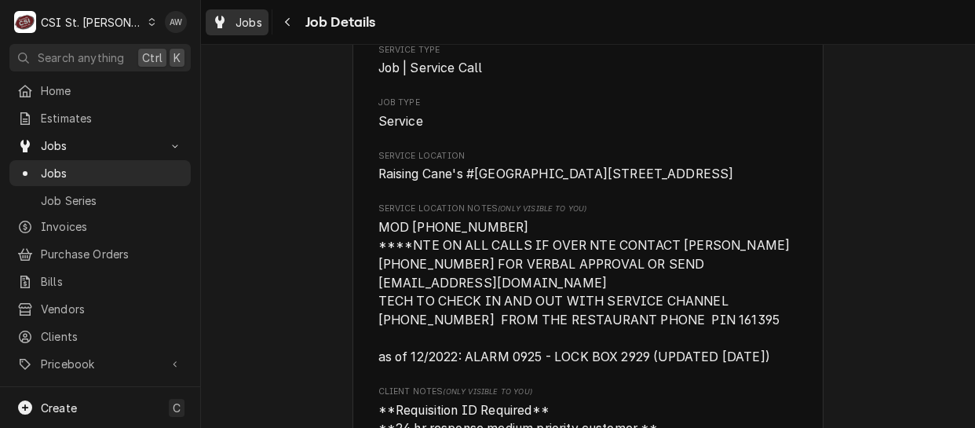
click at [243, 17] on span "Jobs" at bounding box center [249, 22] width 27 height 16
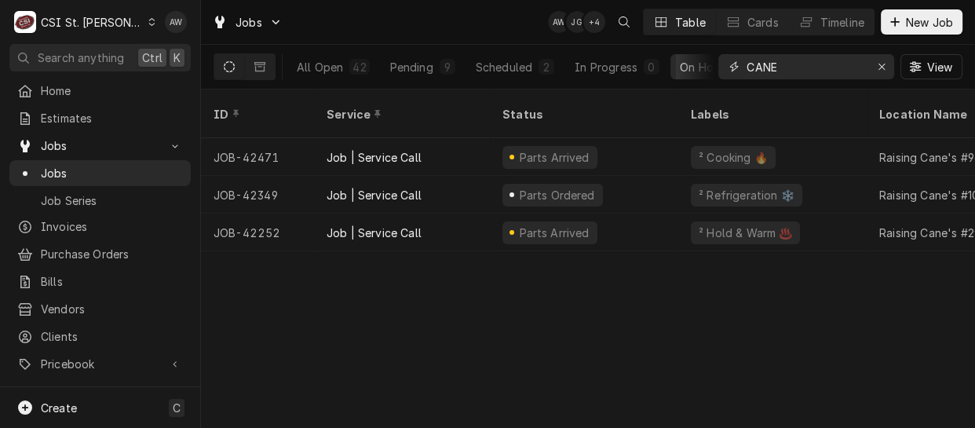
drag, startPoint x: 783, startPoint y: 57, endPoint x: 685, endPoint y: 56, distance: 98.1
click at [685, 56] on div "All Open 42 Pending 9 Scheduled 2 In Progress 0 On Hold 3 Completed 28 CANE View" at bounding box center [588, 67] width 749 height 44
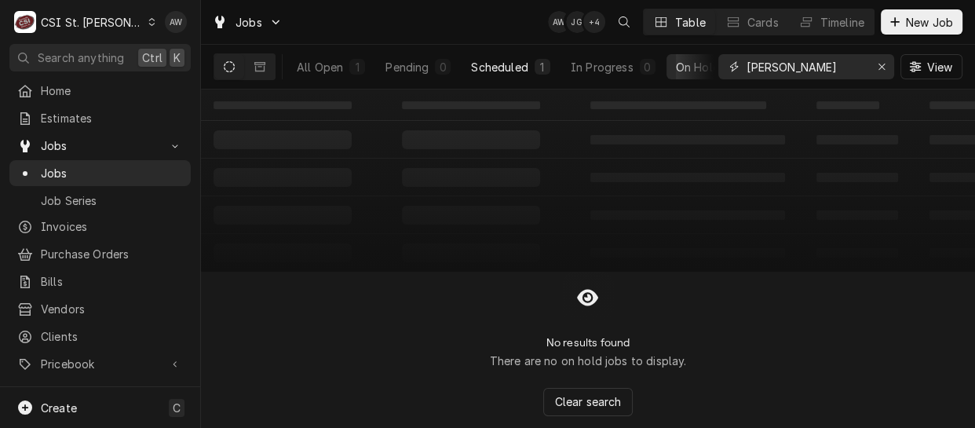
type input "WALLY"
click at [530, 68] on button "Scheduled 1" at bounding box center [510, 66] width 97 height 25
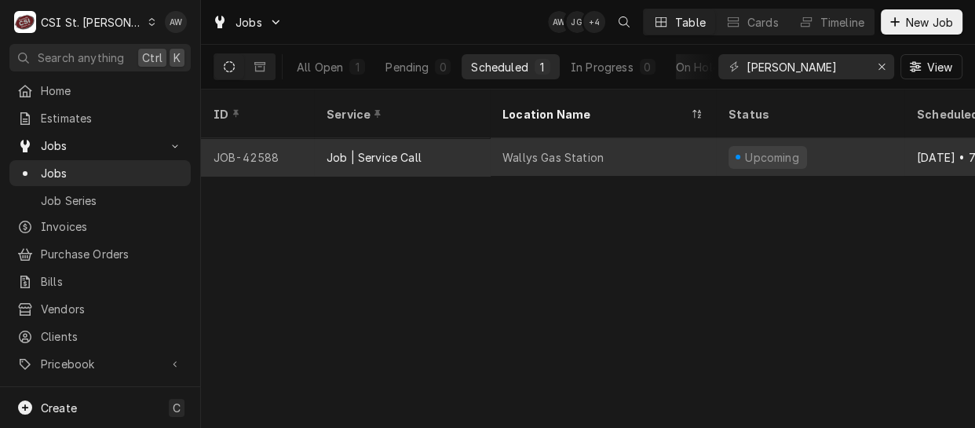
click at [529, 149] on div "Wallys Gas Station" at bounding box center [552, 157] width 101 height 16
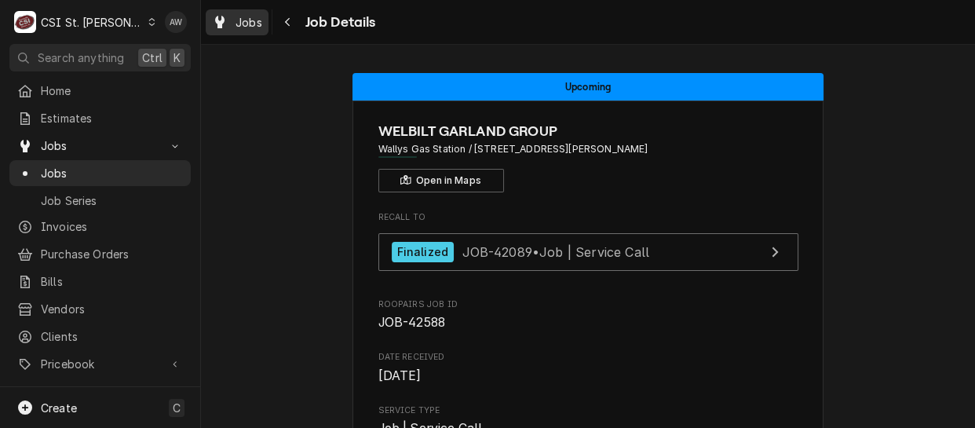
click at [239, 17] on span "Jobs" at bounding box center [249, 22] width 27 height 16
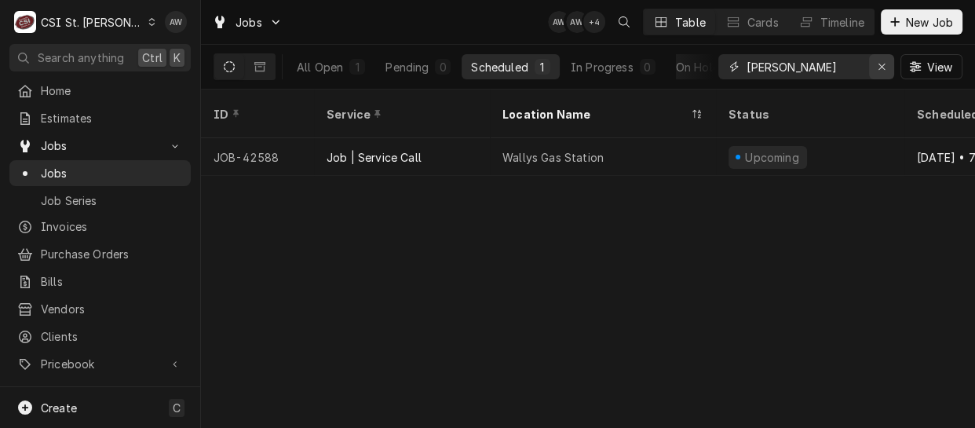
click at [879, 72] on div "Erase input" at bounding box center [882, 67] width 16 height 16
